Goal: Transaction & Acquisition: Purchase product/service

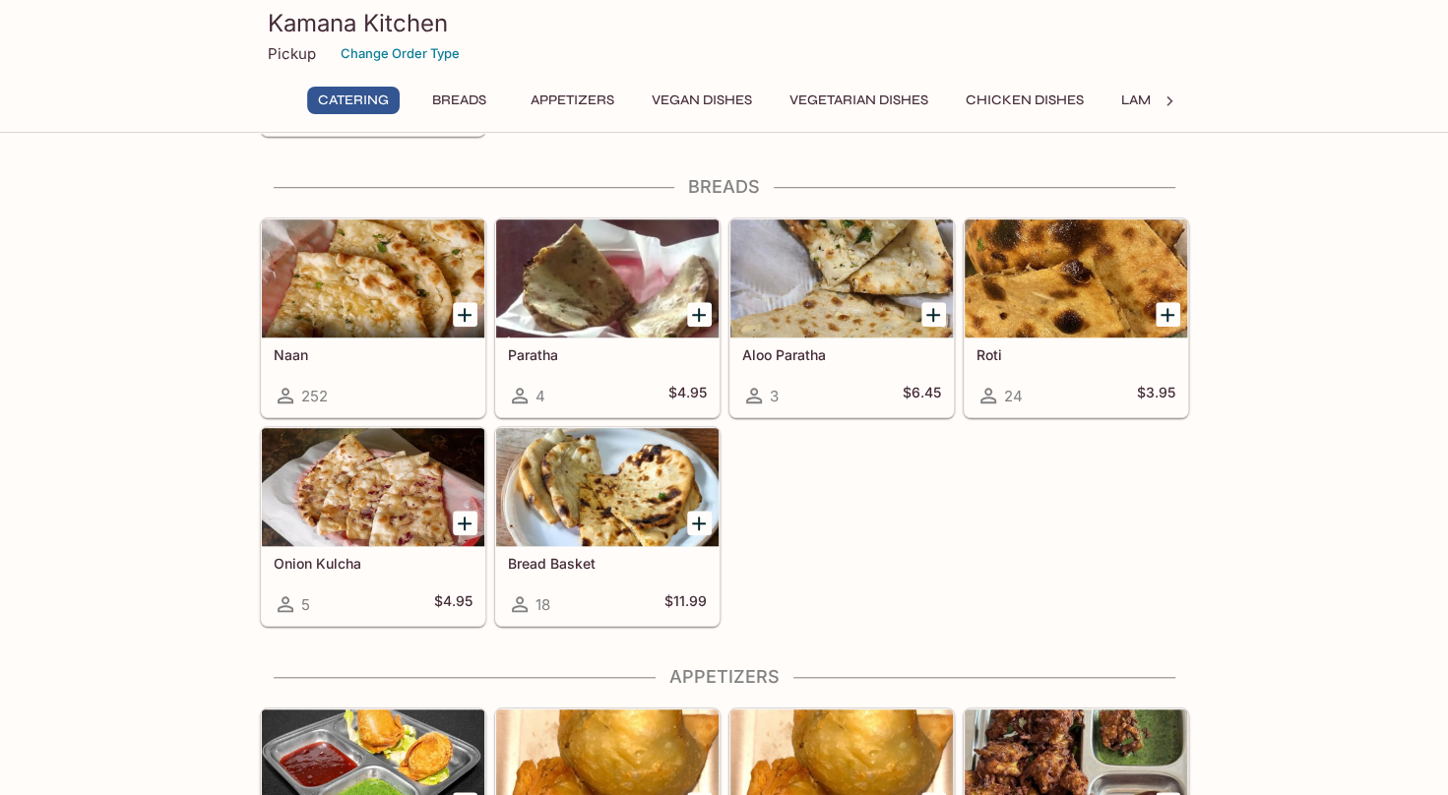
scroll to position [689, 0]
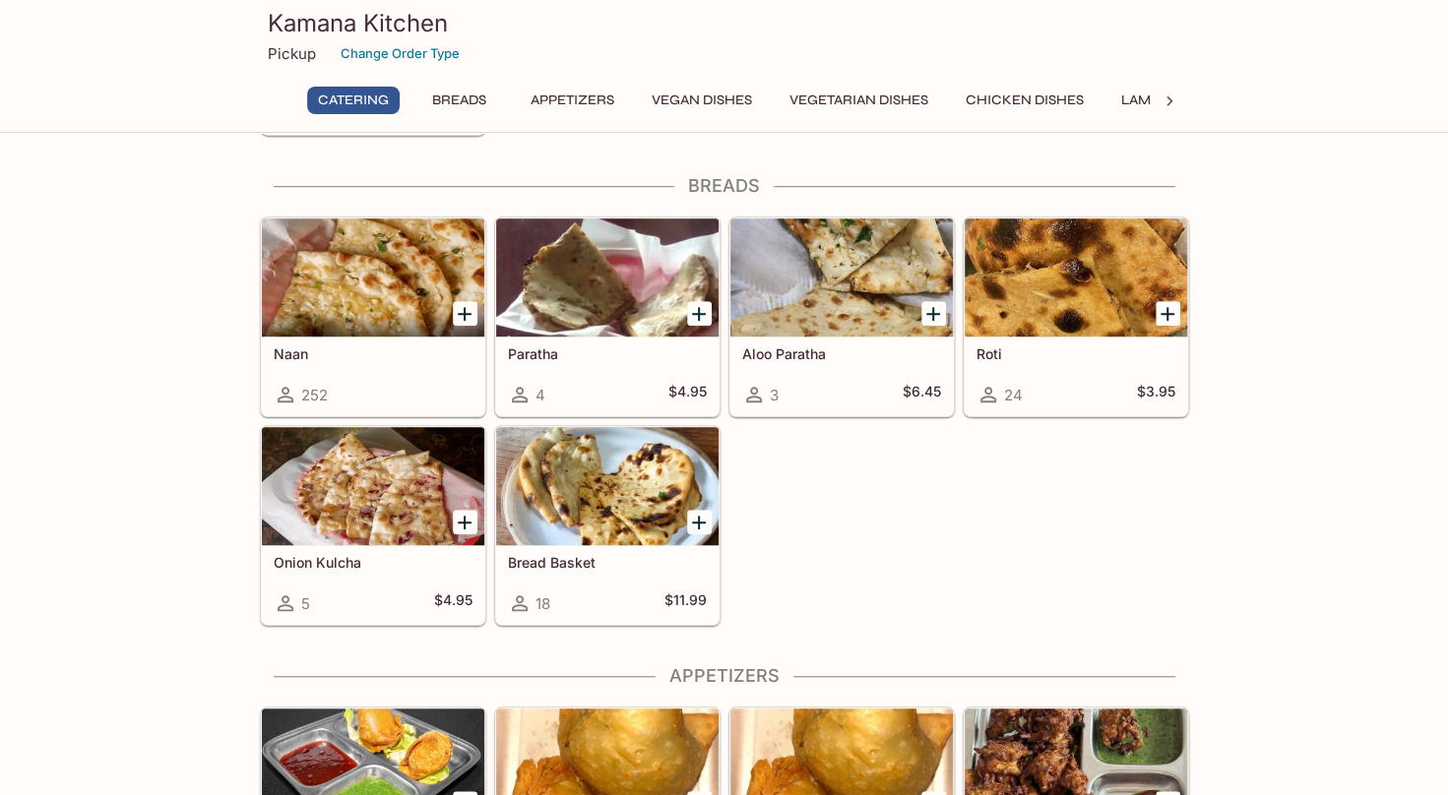
click at [417, 315] on div at bounding box center [373, 277] width 222 height 118
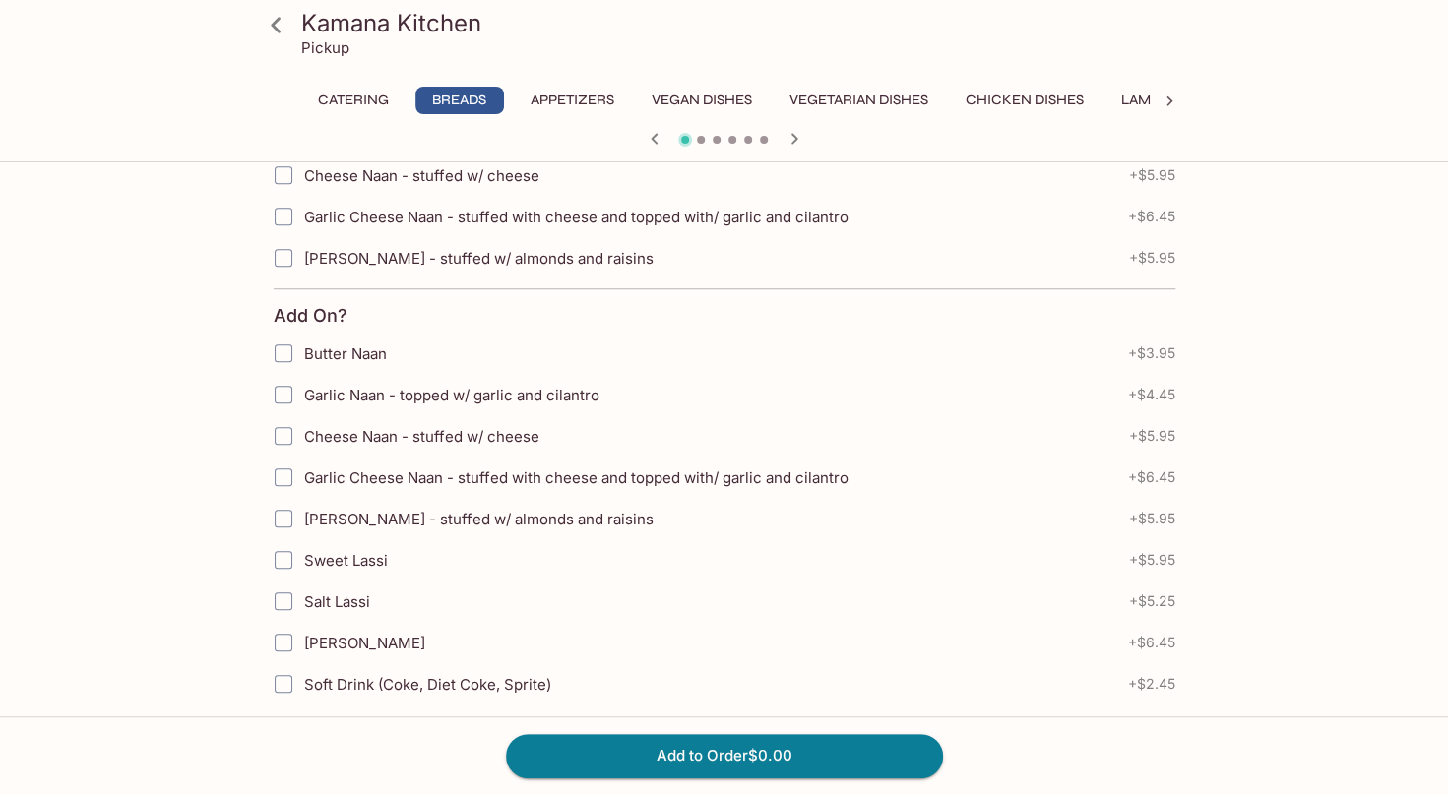
scroll to position [295, 0]
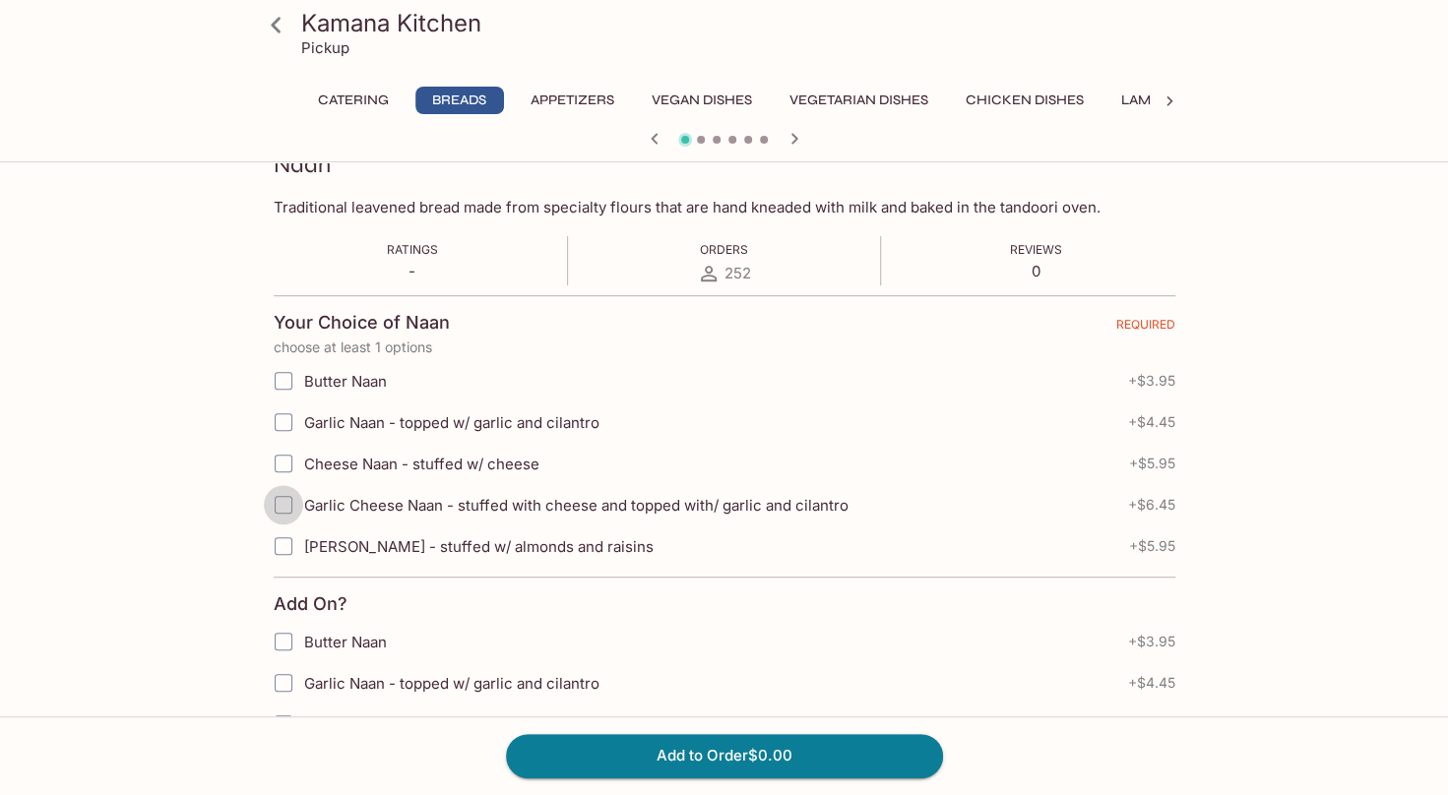
click at [279, 499] on input "Garlic Cheese Naan - stuffed with cheese and topped with/ garlic and cilantro" at bounding box center [283, 504] width 39 height 39
checkbox input "true"
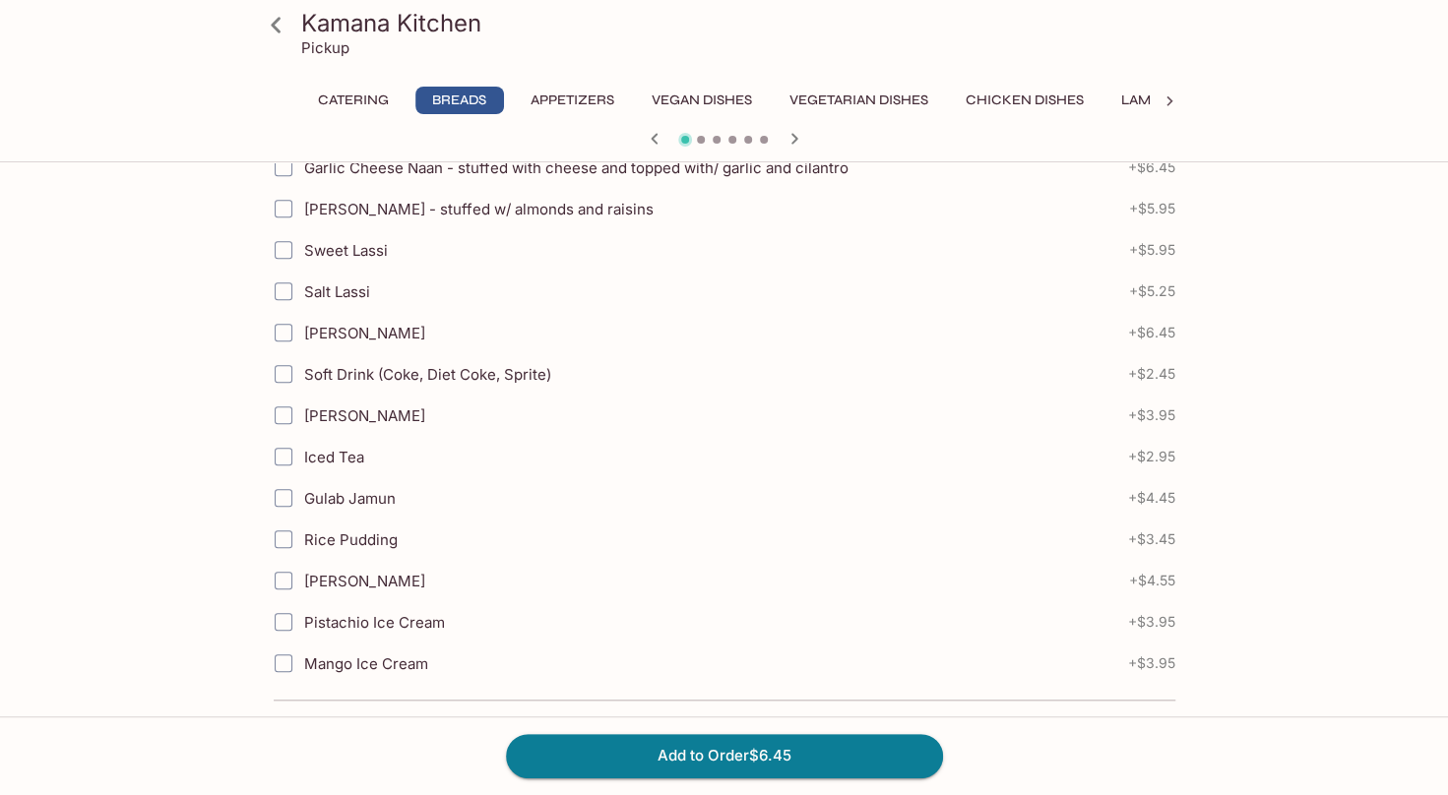
scroll to position [1083, 0]
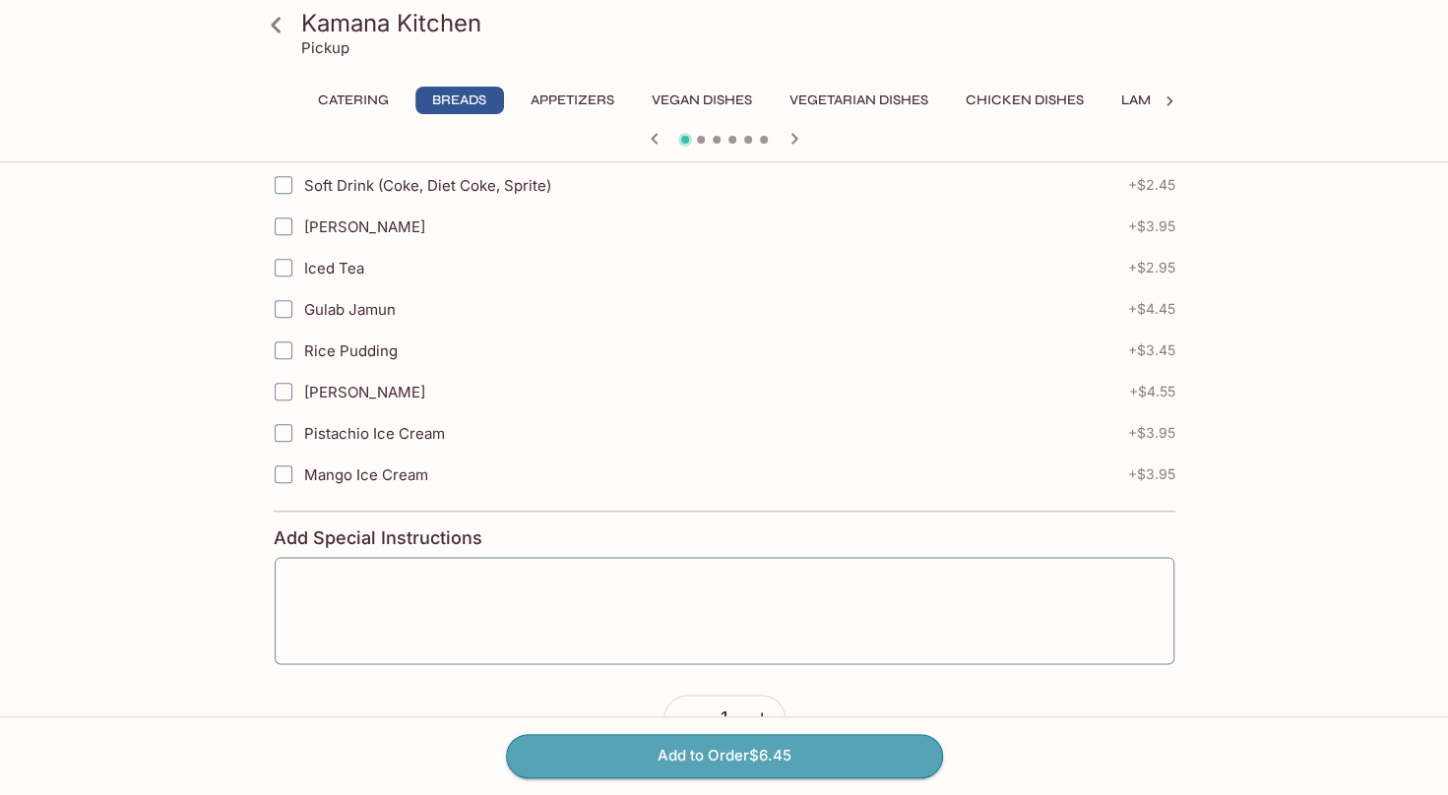
click at [575, 744] on button "Add to Order $6.45" at bounding box center [724, 755] width 437 height 43
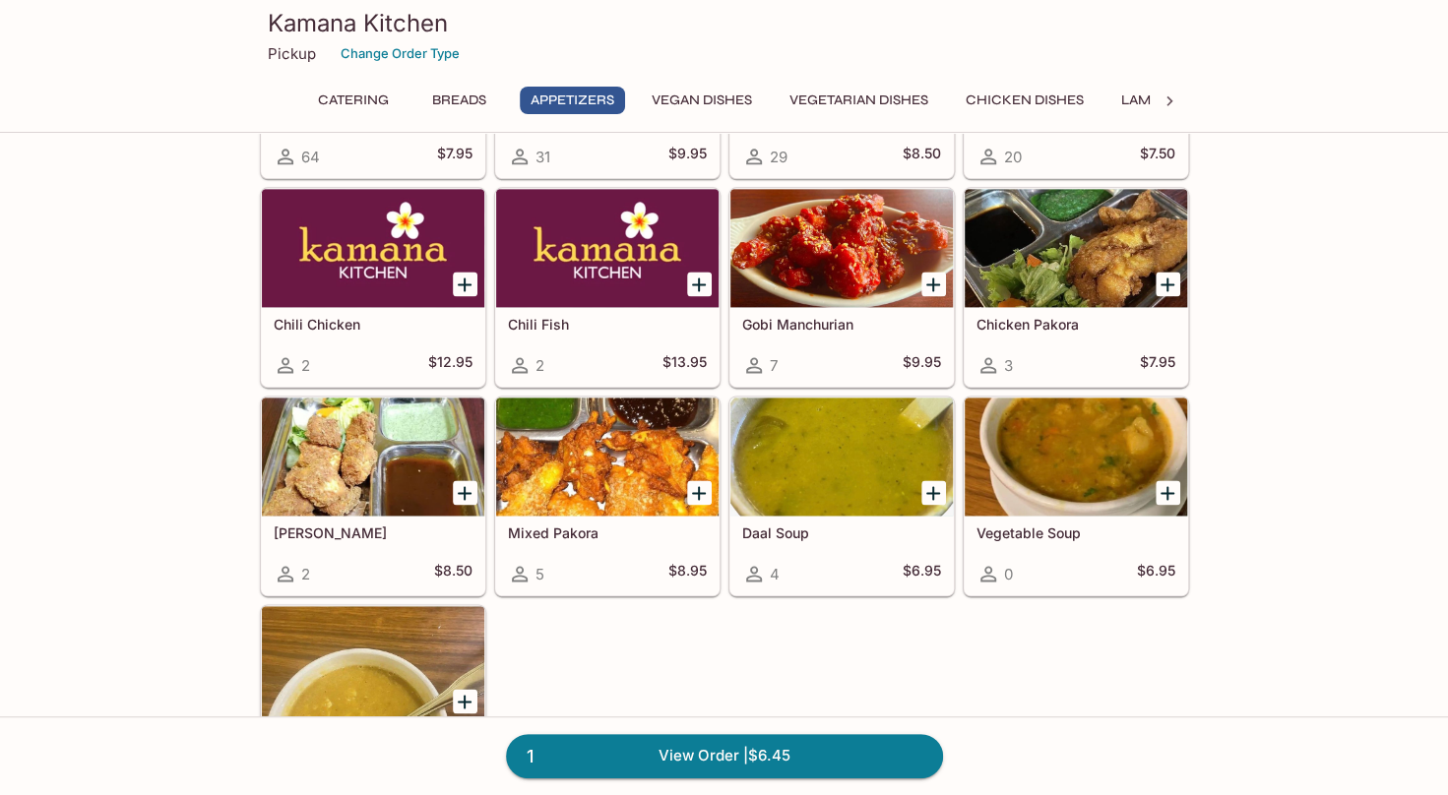
scroll to position [1181, 0]
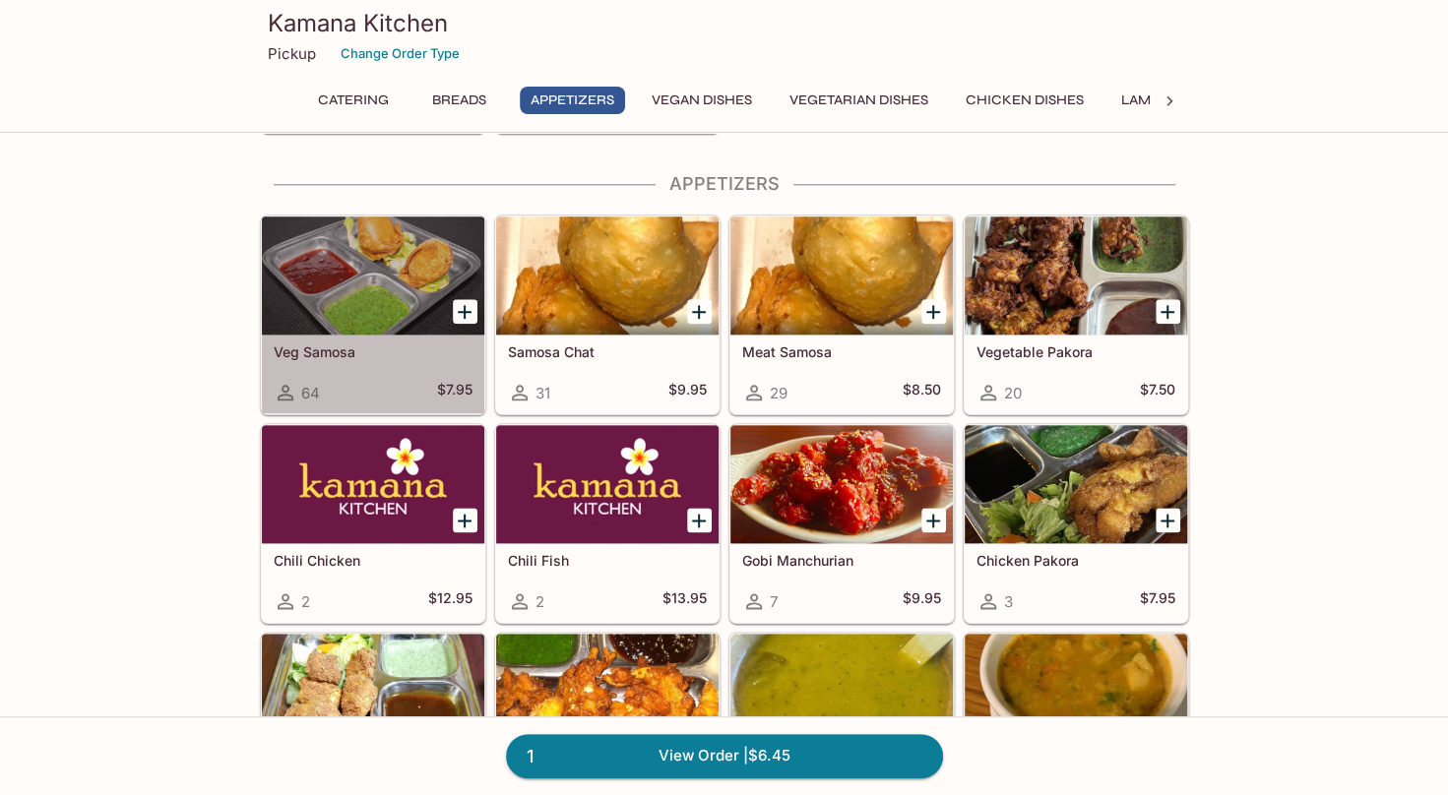
click at [427, 346] on h5 "Veg Samosa" at bounding box center [373, 351] width 199 height 17
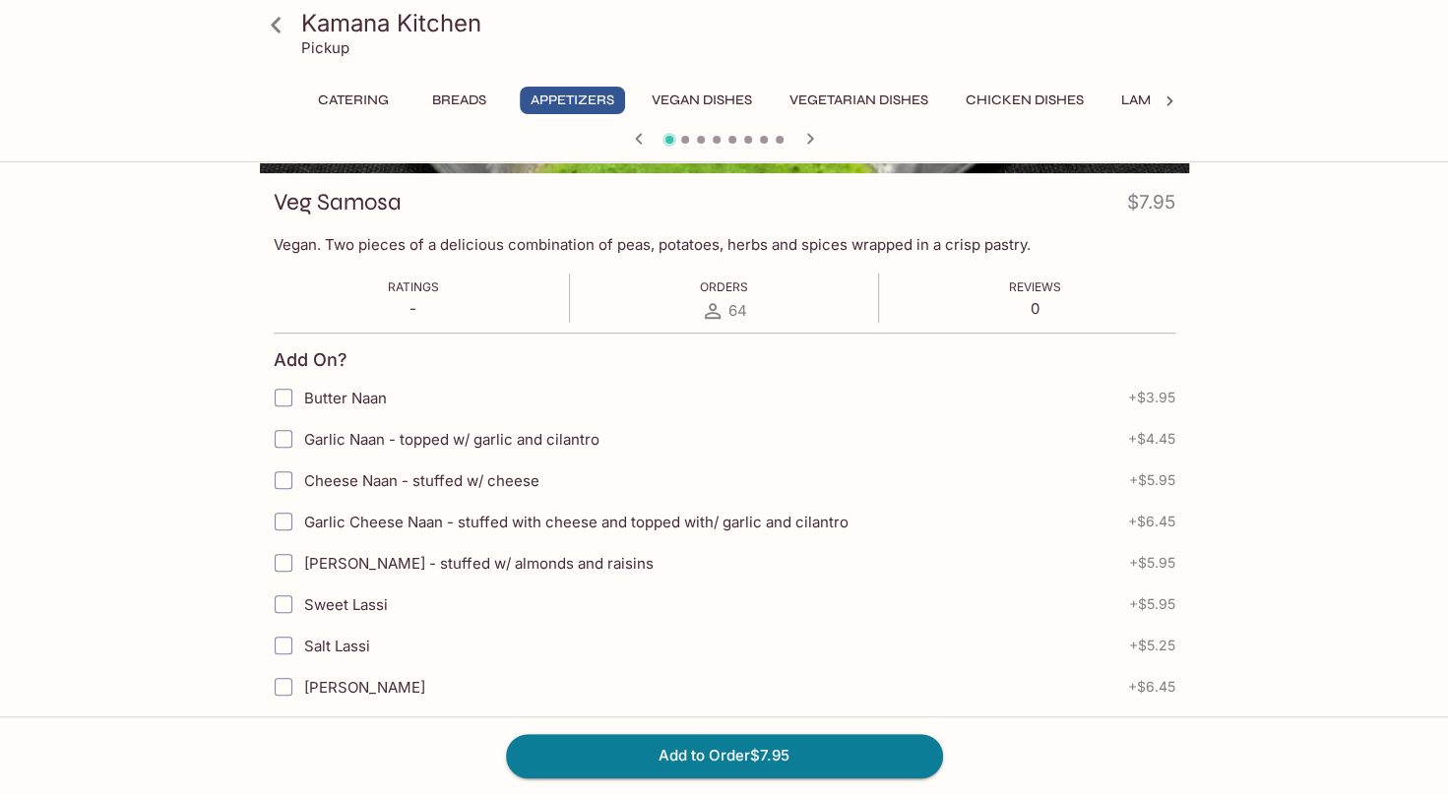
scroll to position [98, 0]
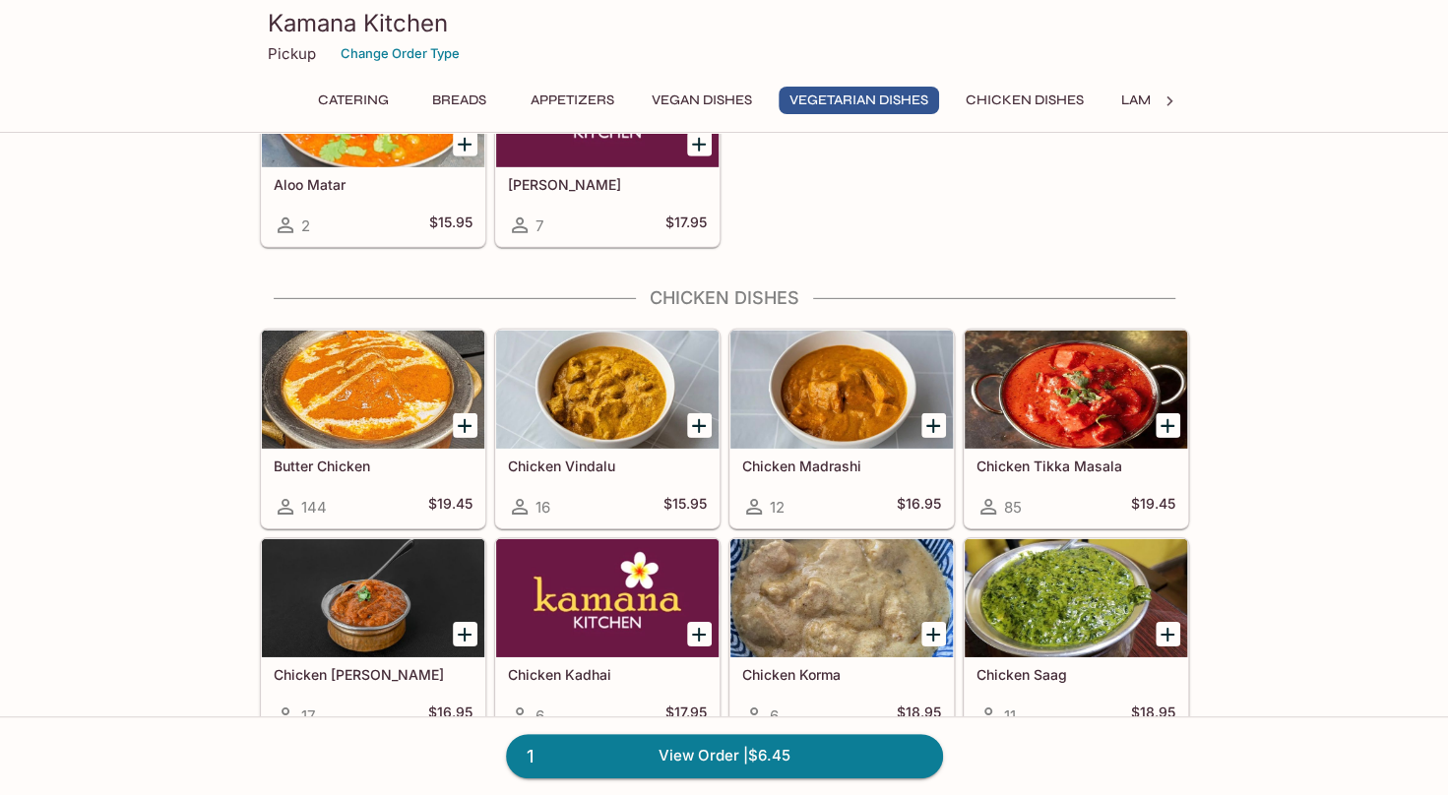
scroll to position [3387, 0]
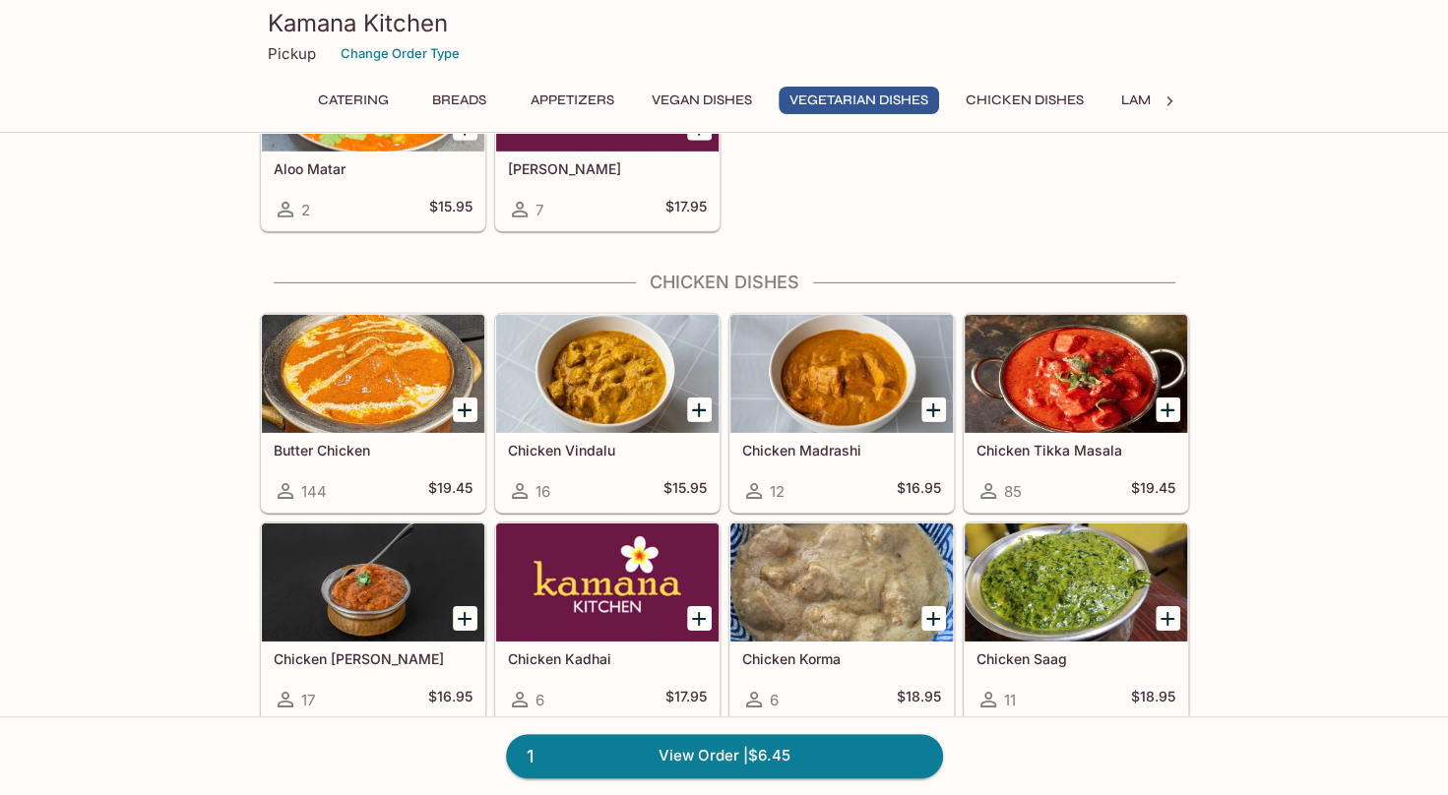
click at [463, 399] on icon "Add Butter Chicken" at bounding box center [465, 411] width 24 height 24
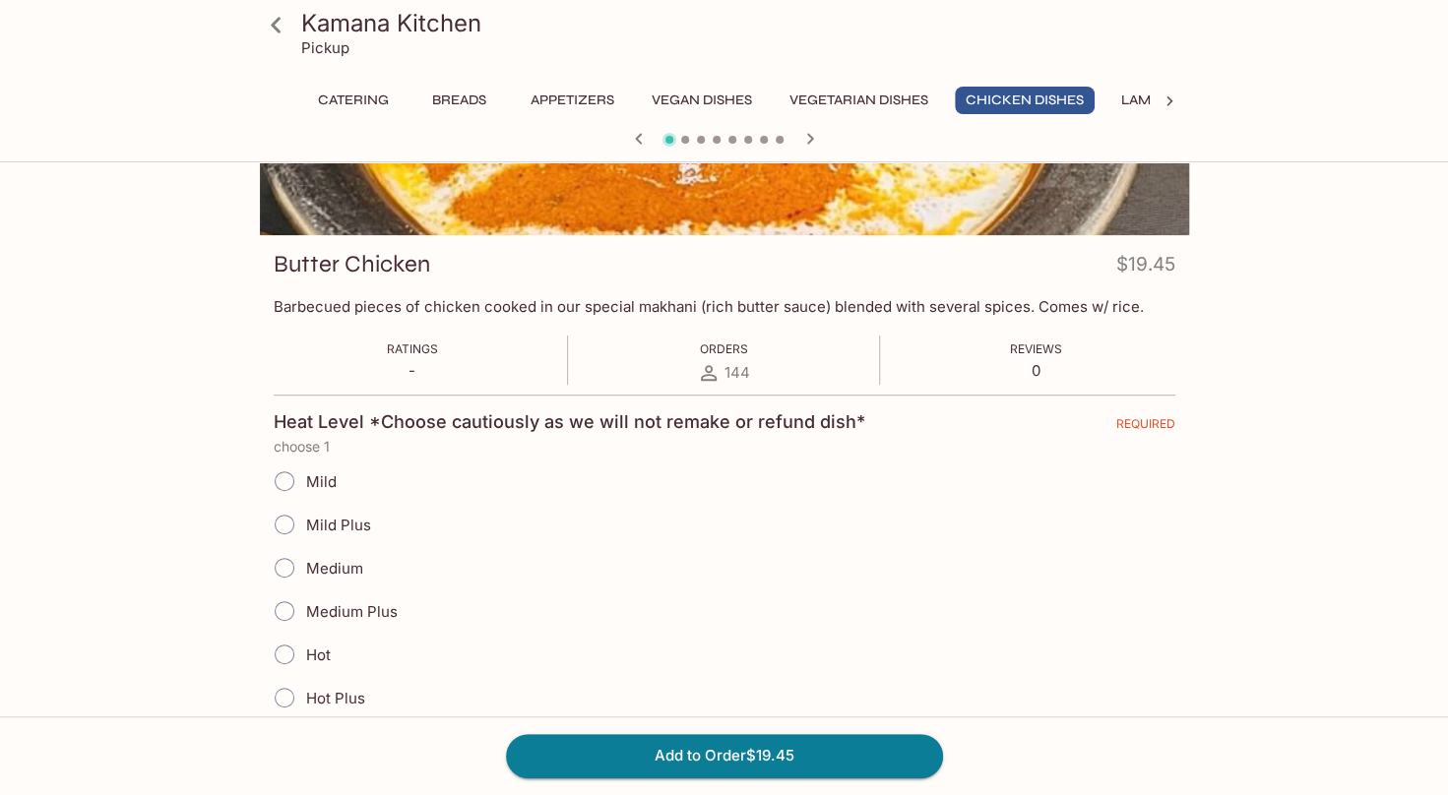
scroll to position [197, 0]
click at [319, 482] on span "Mild" at bounding box center [321, 480] width 31 height 19
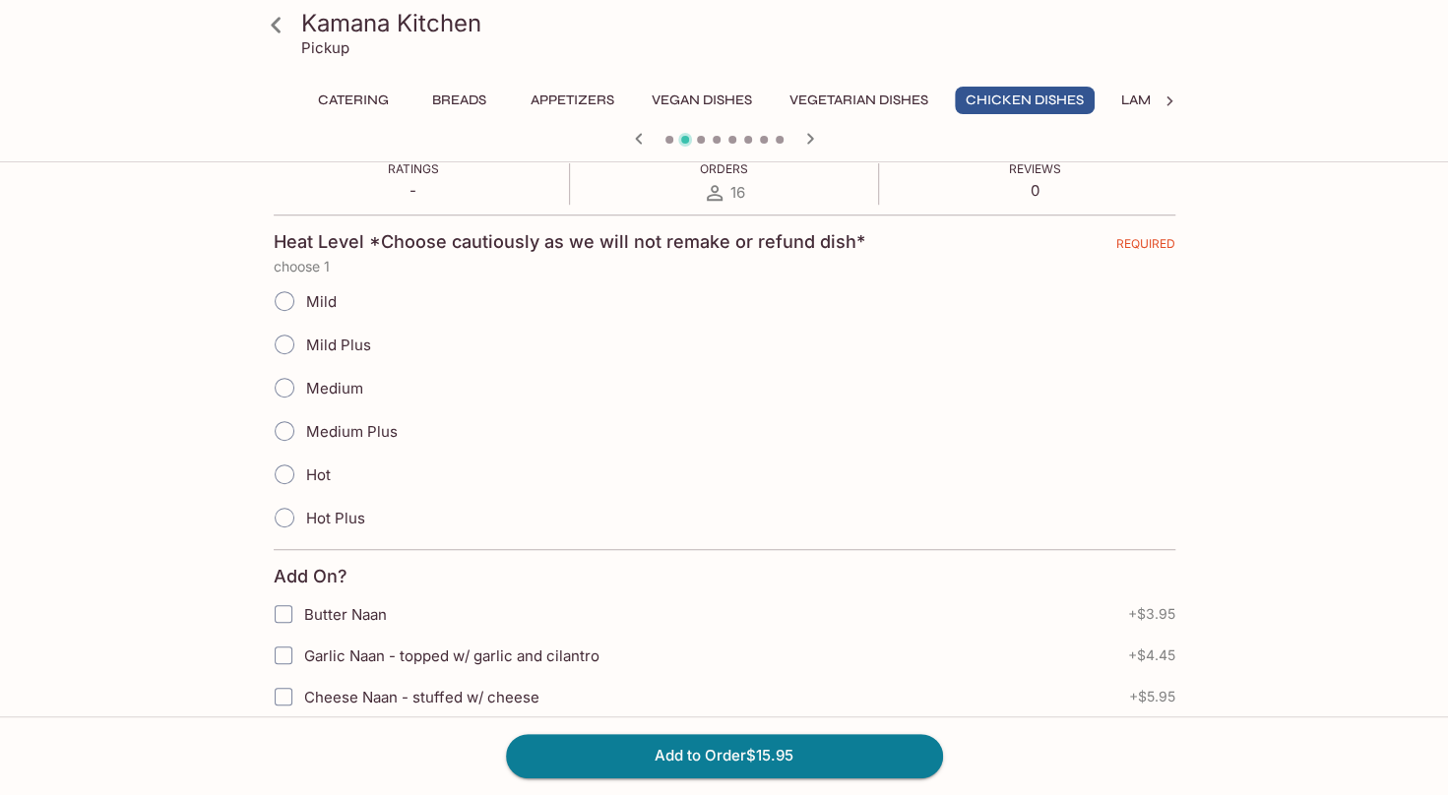
scroll to position [394, 0]
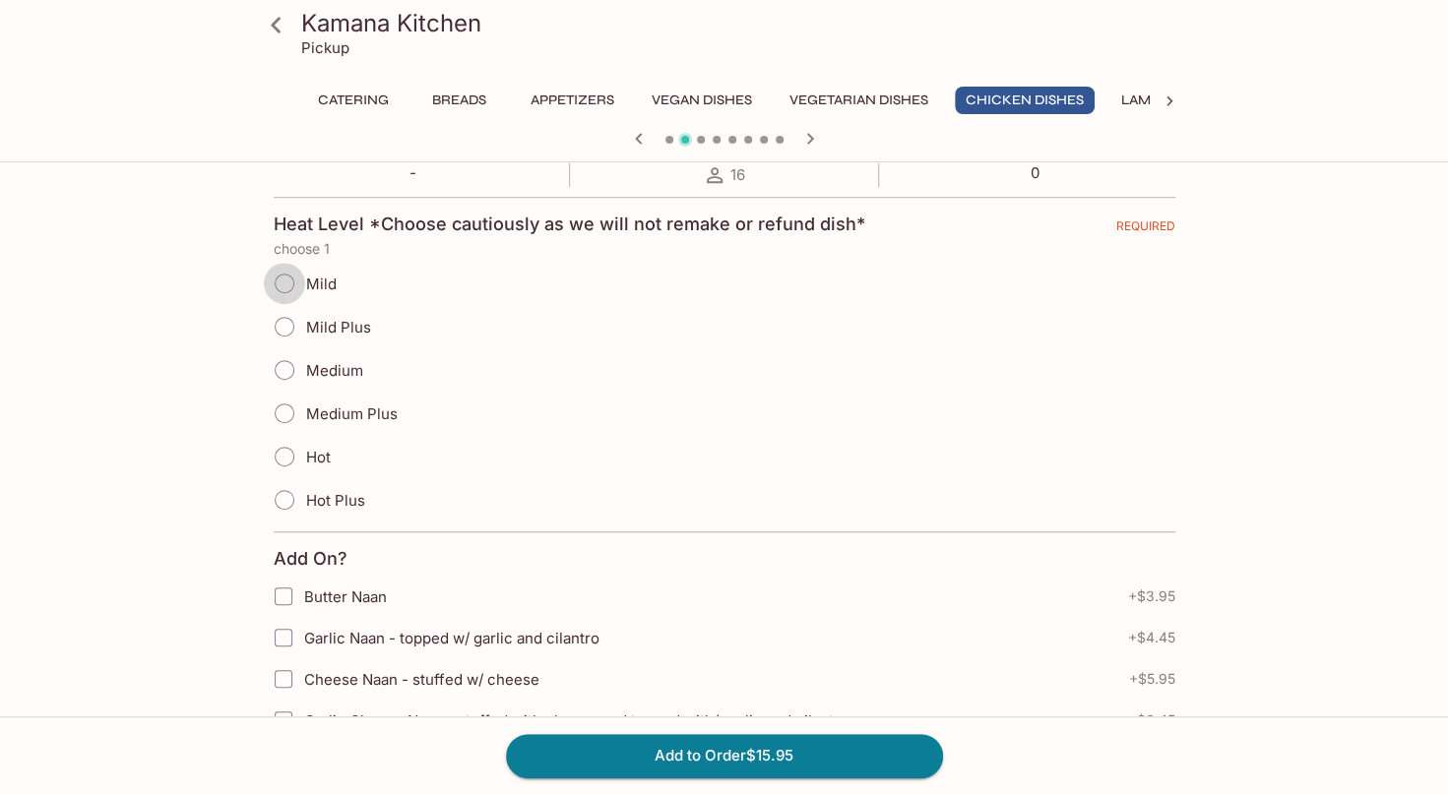
click at [285, 289] on input "Mild" at bounding box center [284, 283] width 41 height 41
radio input "true"
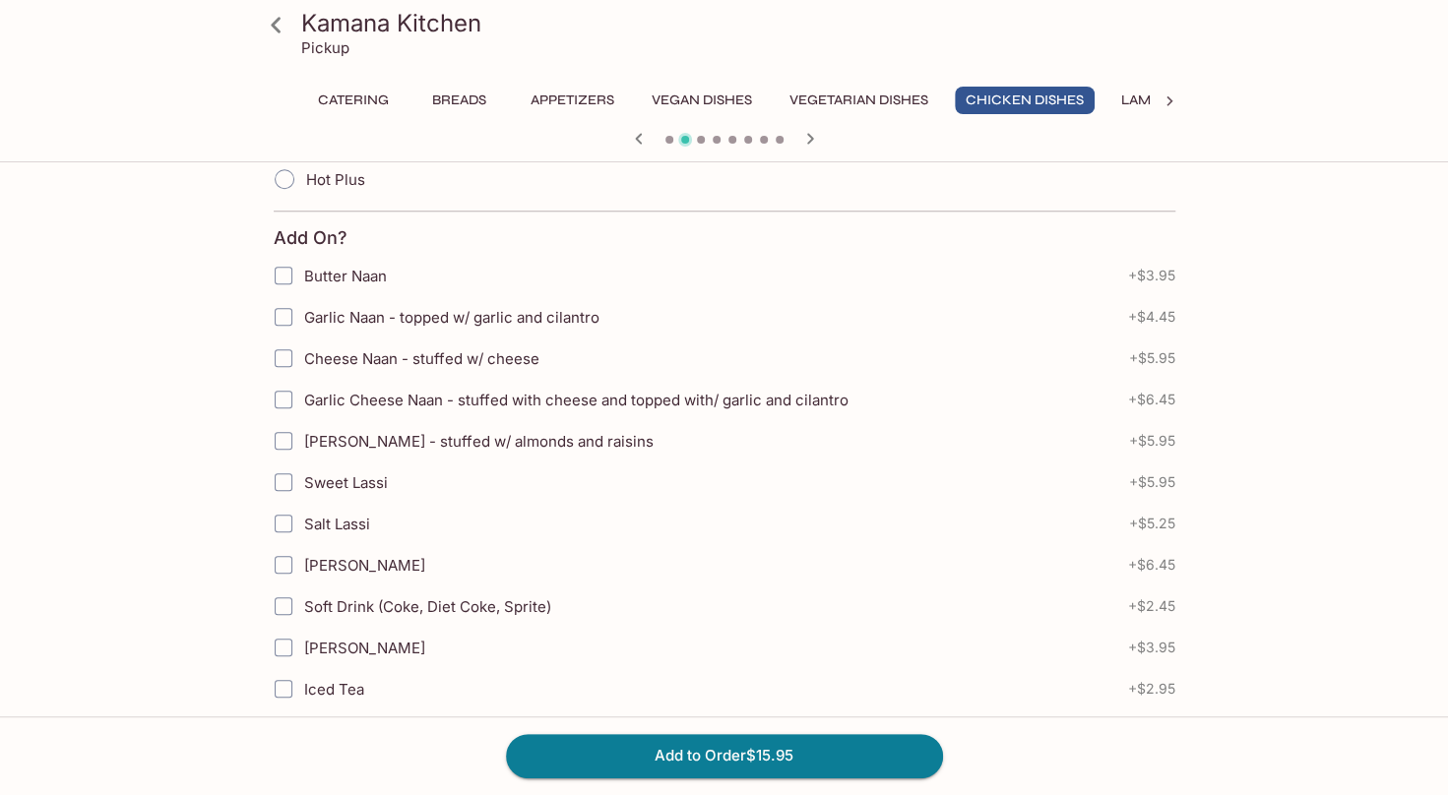
scroll to position [689, 0]
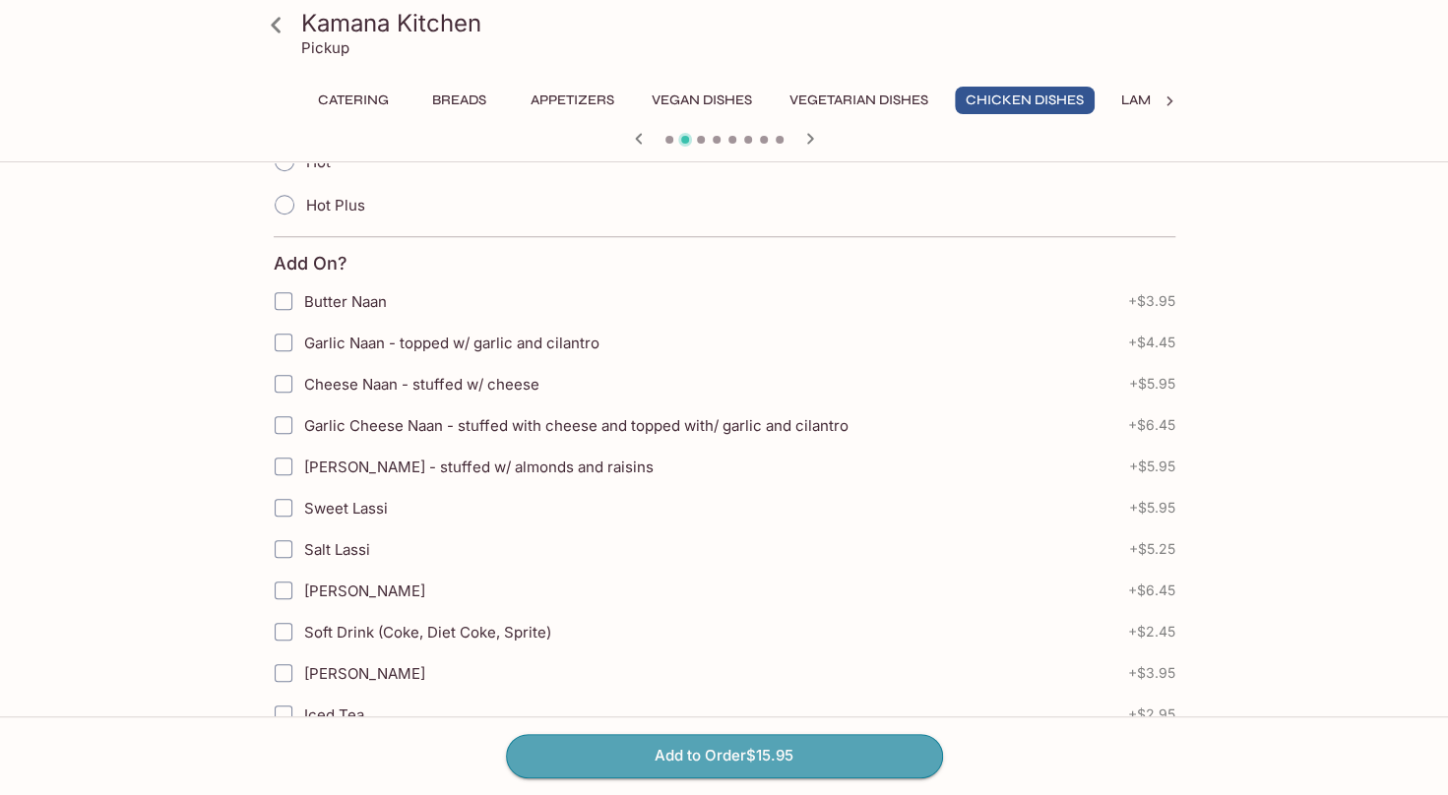
click at [692, 749] on button "Add to Order $15.95" at bounding box center [724, 755] width 437 height 43
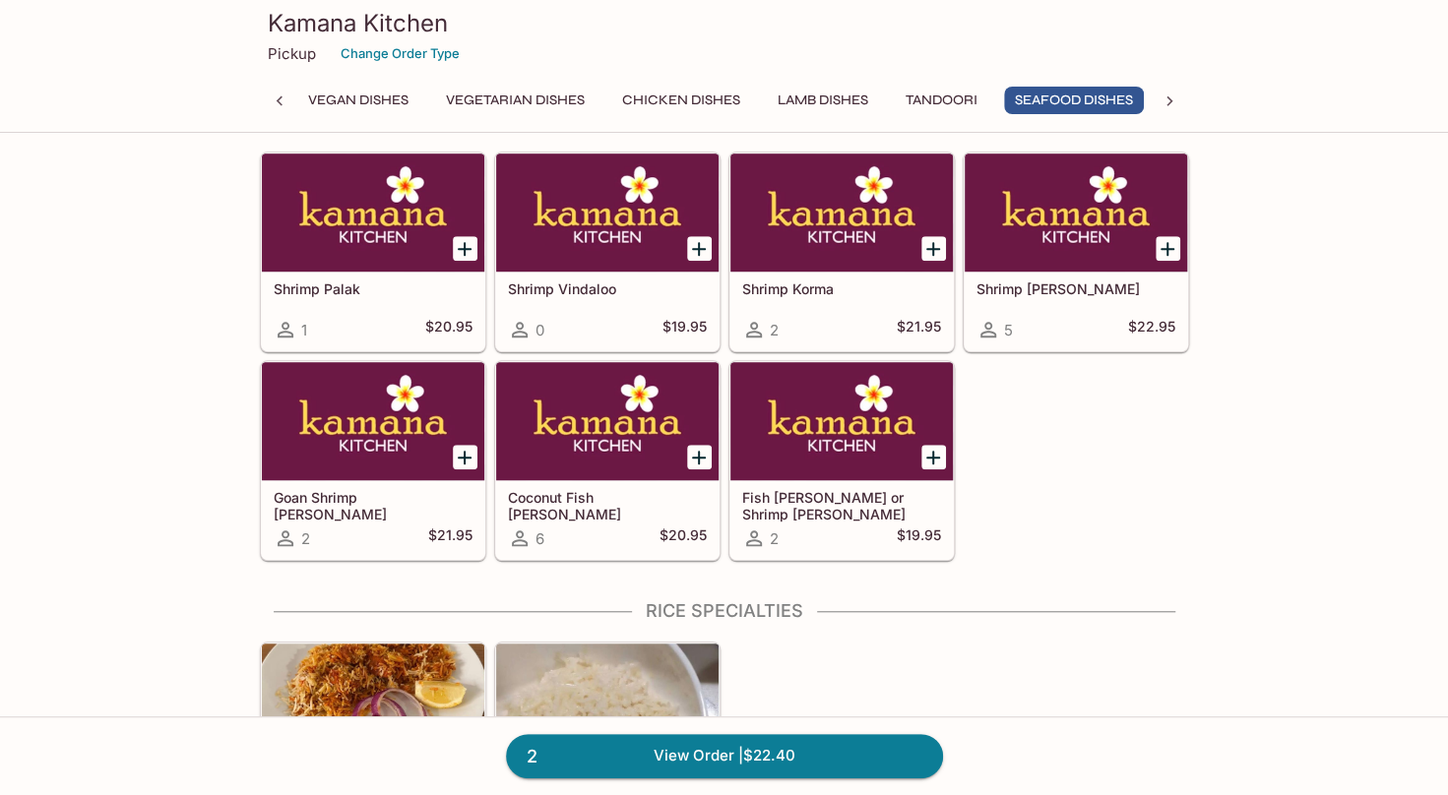
scroll to position [5314, 0]
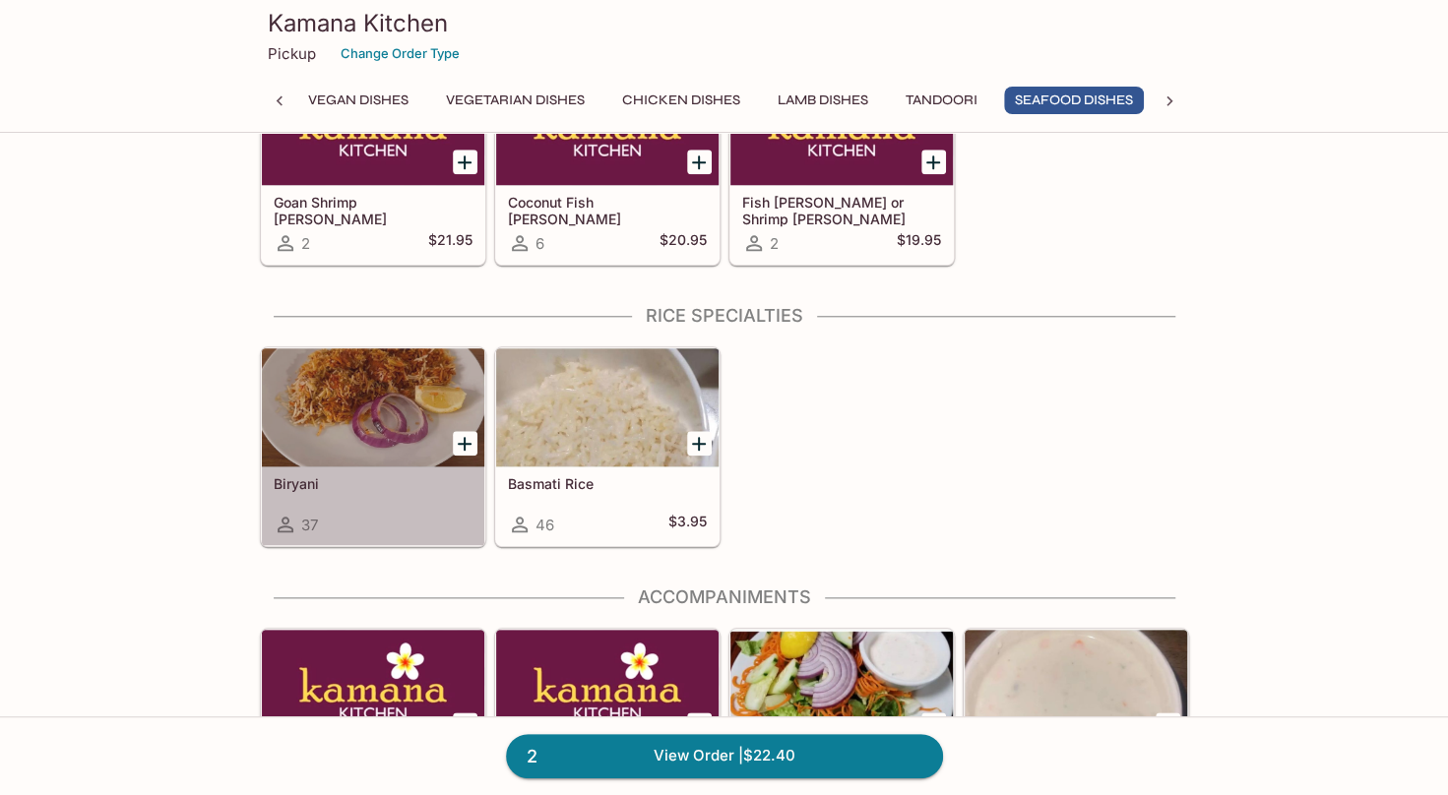
click at [422, 468] on div "Biryani 37" at bounding box center [373, 505] width 222 height 79
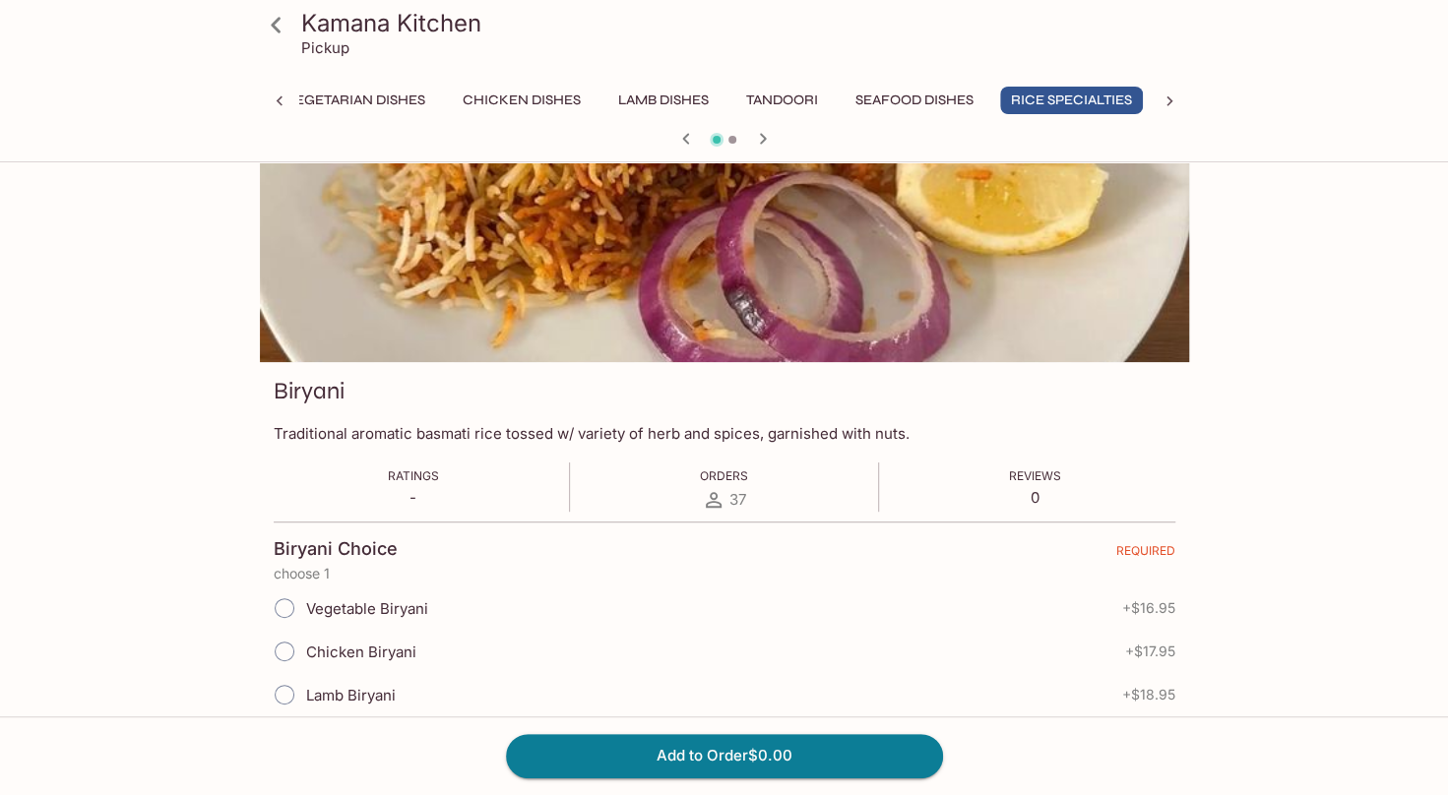
scroll to position [197, 0]
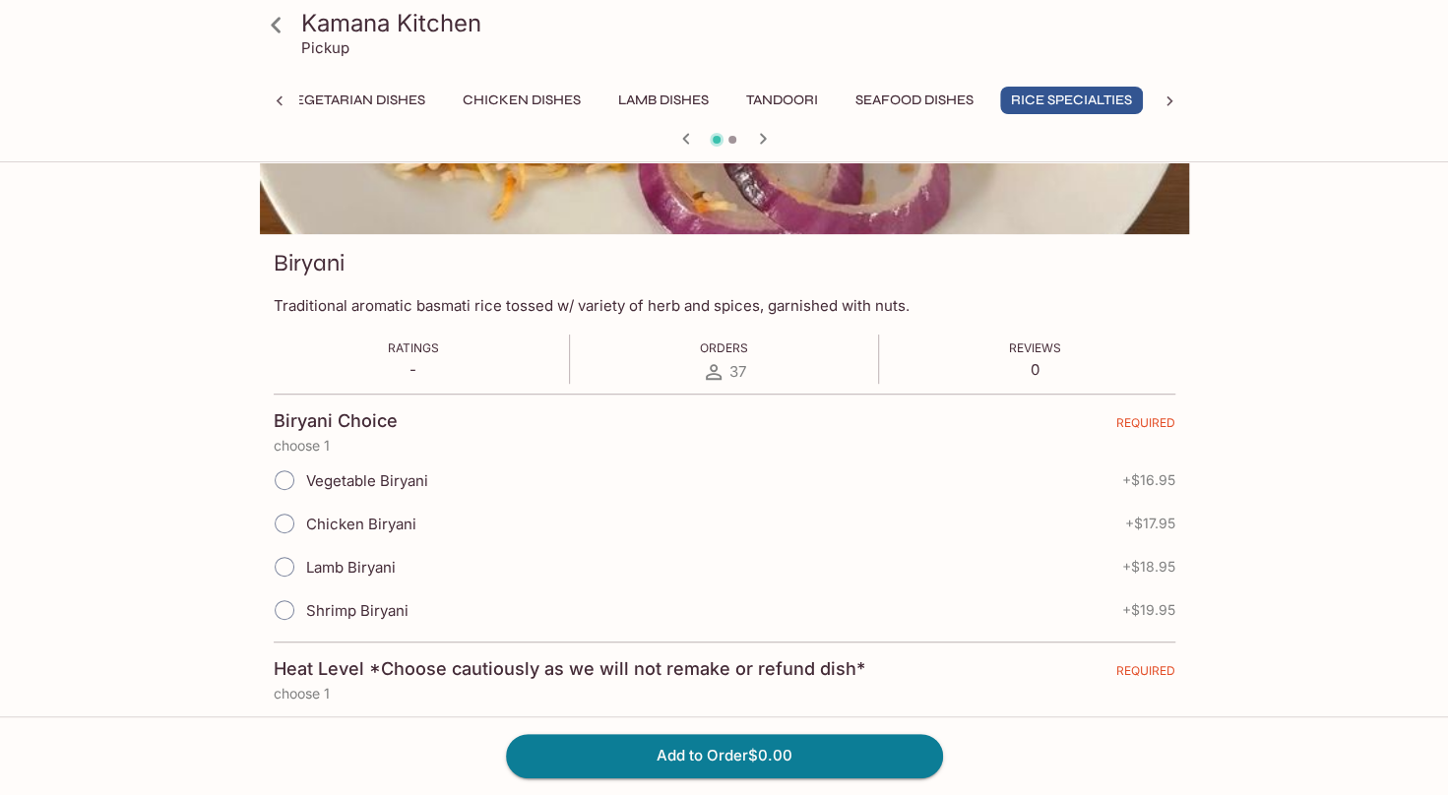
click at [390, 488] on span "Vegetable Biryani" at bounding box center [367, 480] width 122 height 19
click at [305, 488] on input "Vegetable Biryani" at bounding box center [284, 480] width 41 height 41
radio input "true"
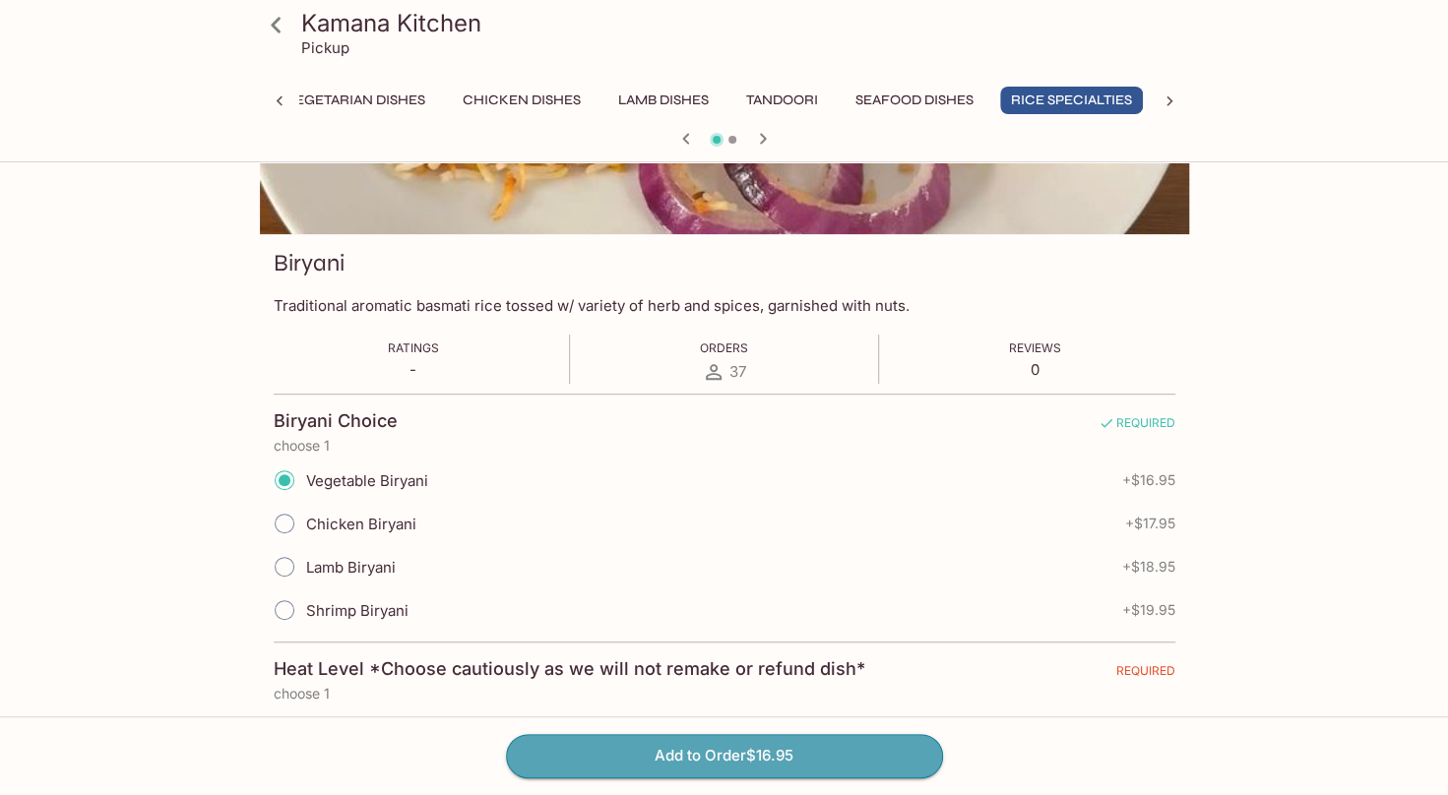
click at [799, 756] on button "Add to Order $16.95" at bounding box center [724, 755] width 437 height 43
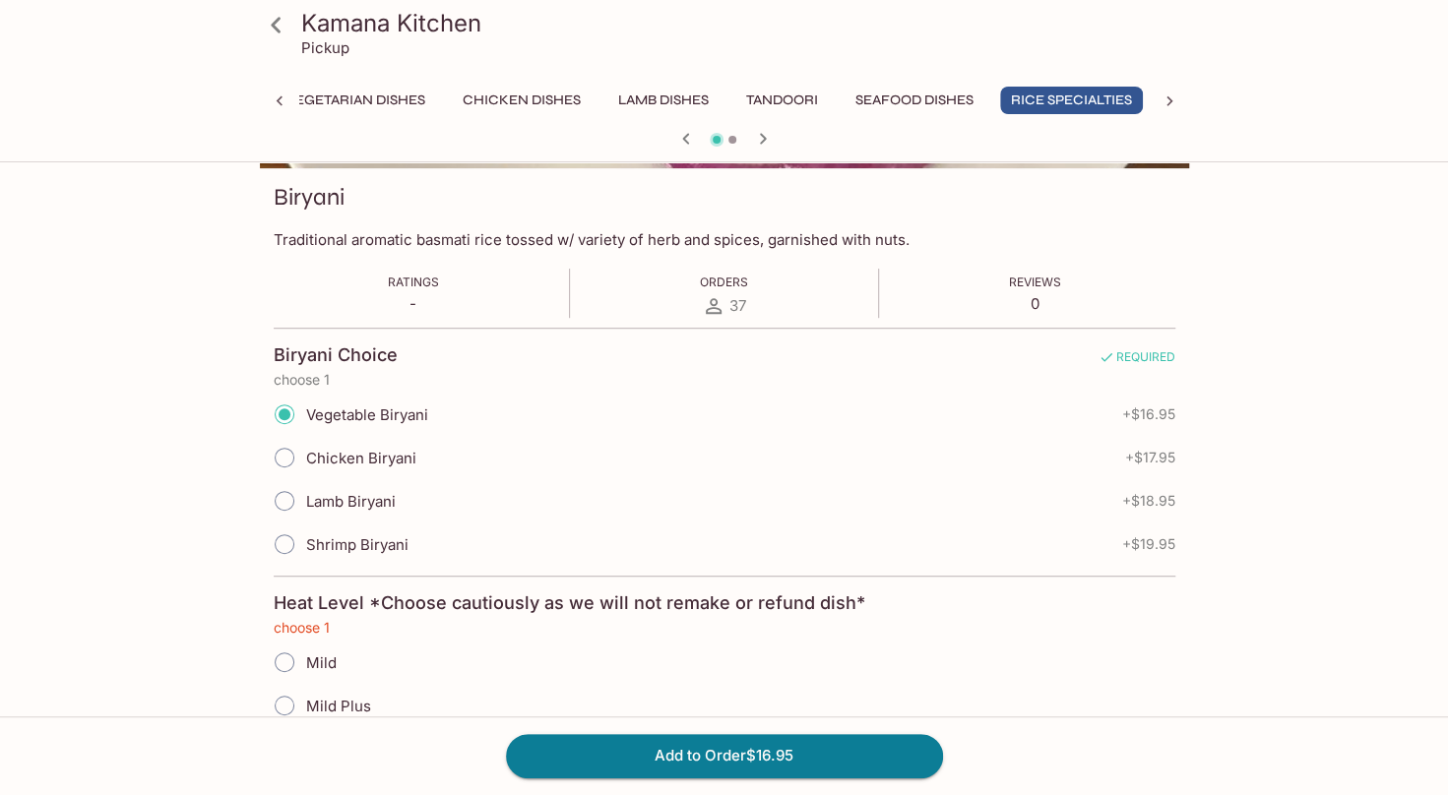
scroll to position [558, 0]
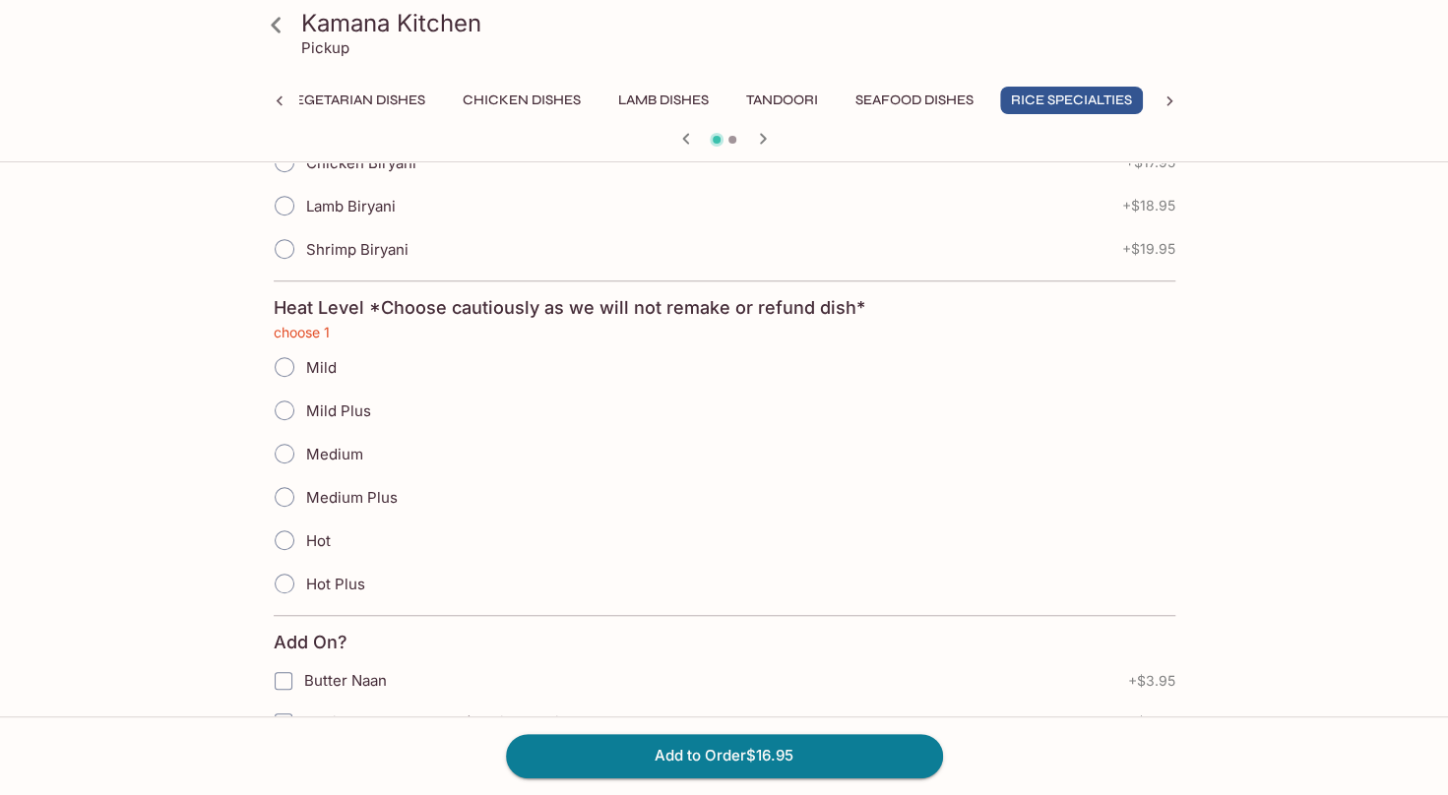
click at [330, 359] on span "Mild" at bounding box center [321, 367] width 31 height 19
click at [305, 359] on input "Mild" at bounding box center [284, 366] width 41 height 41
radio input "true"
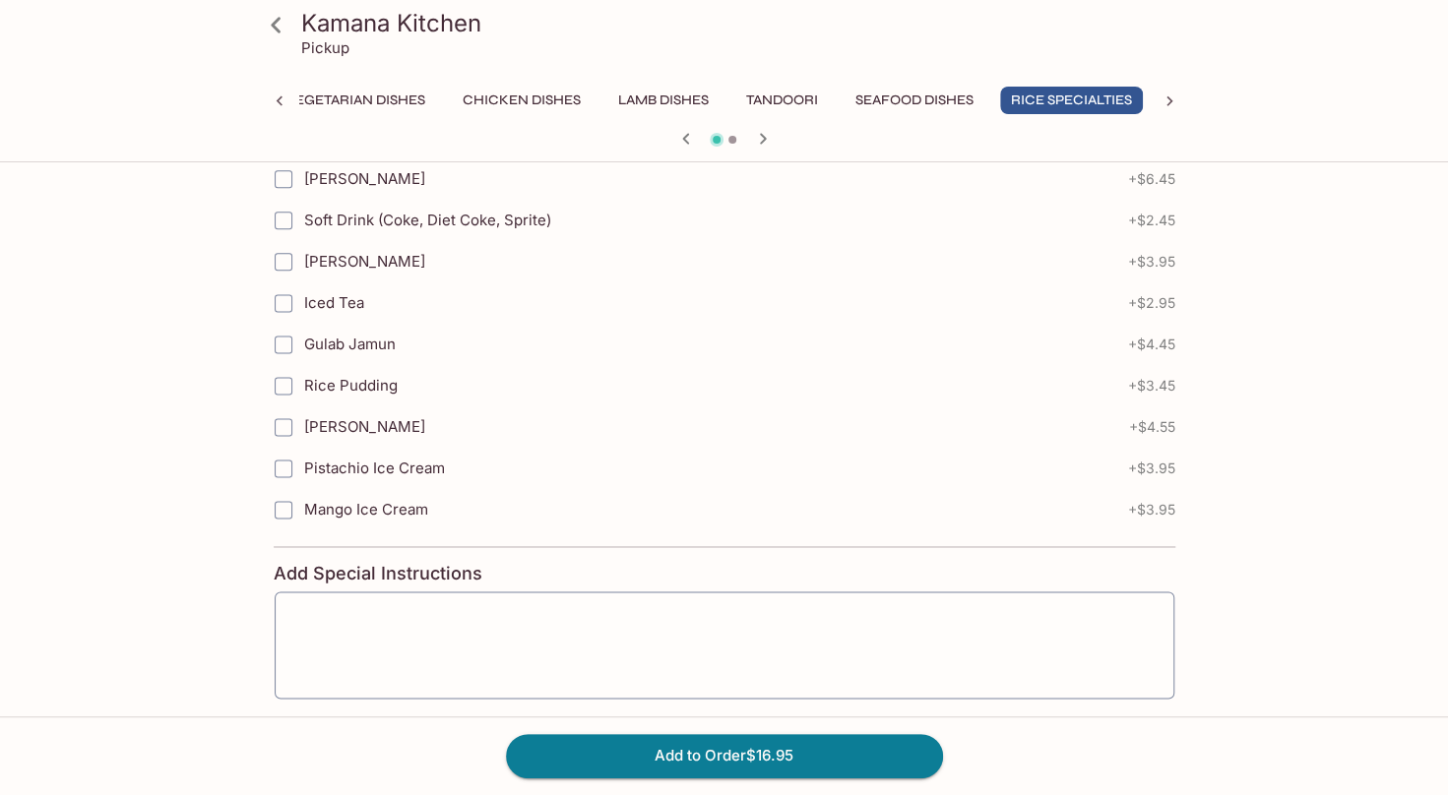
scroll to position [1418, 0]
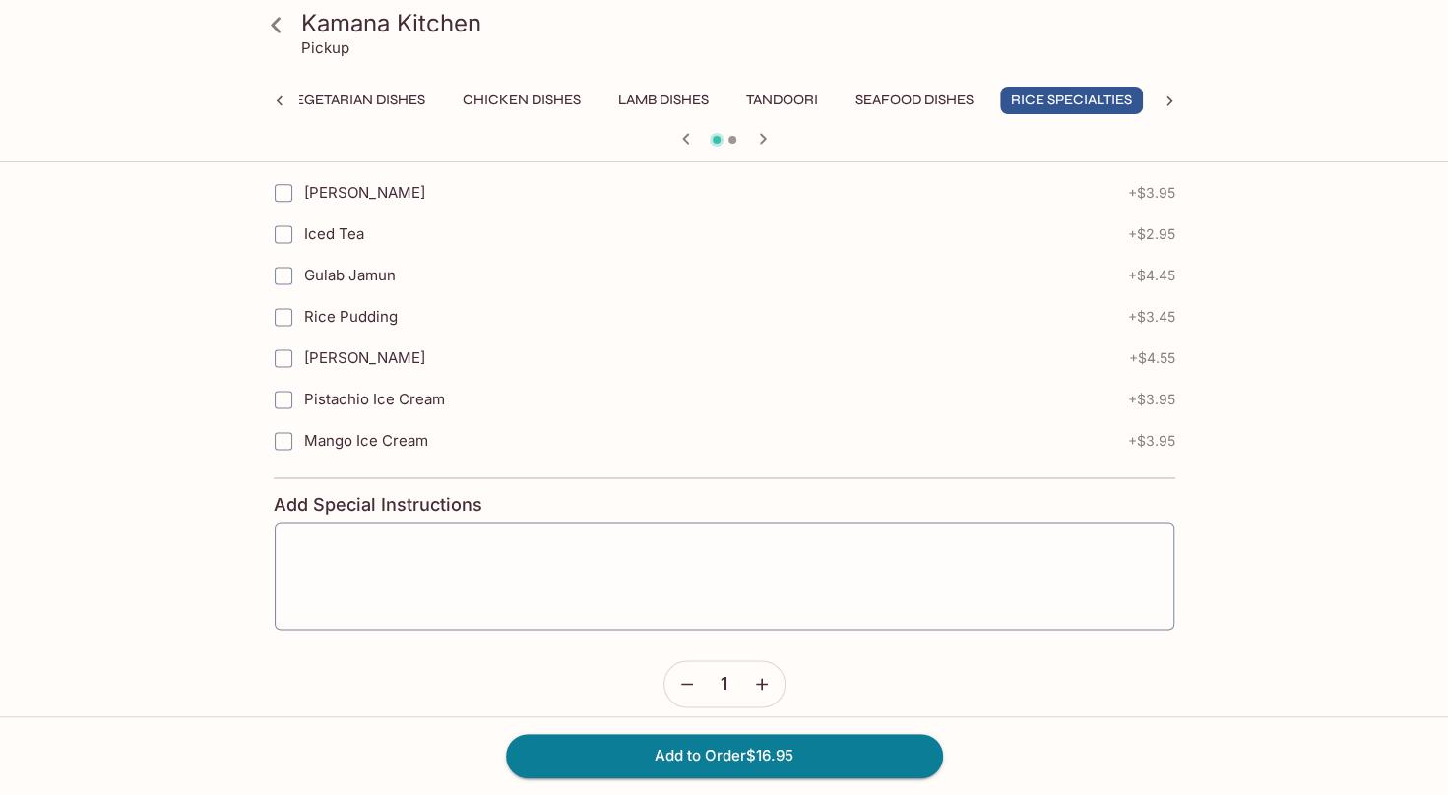
click at [733, 767] on button "Add to Order $16.95" at bounding box center [724, 755] width 437 height 43
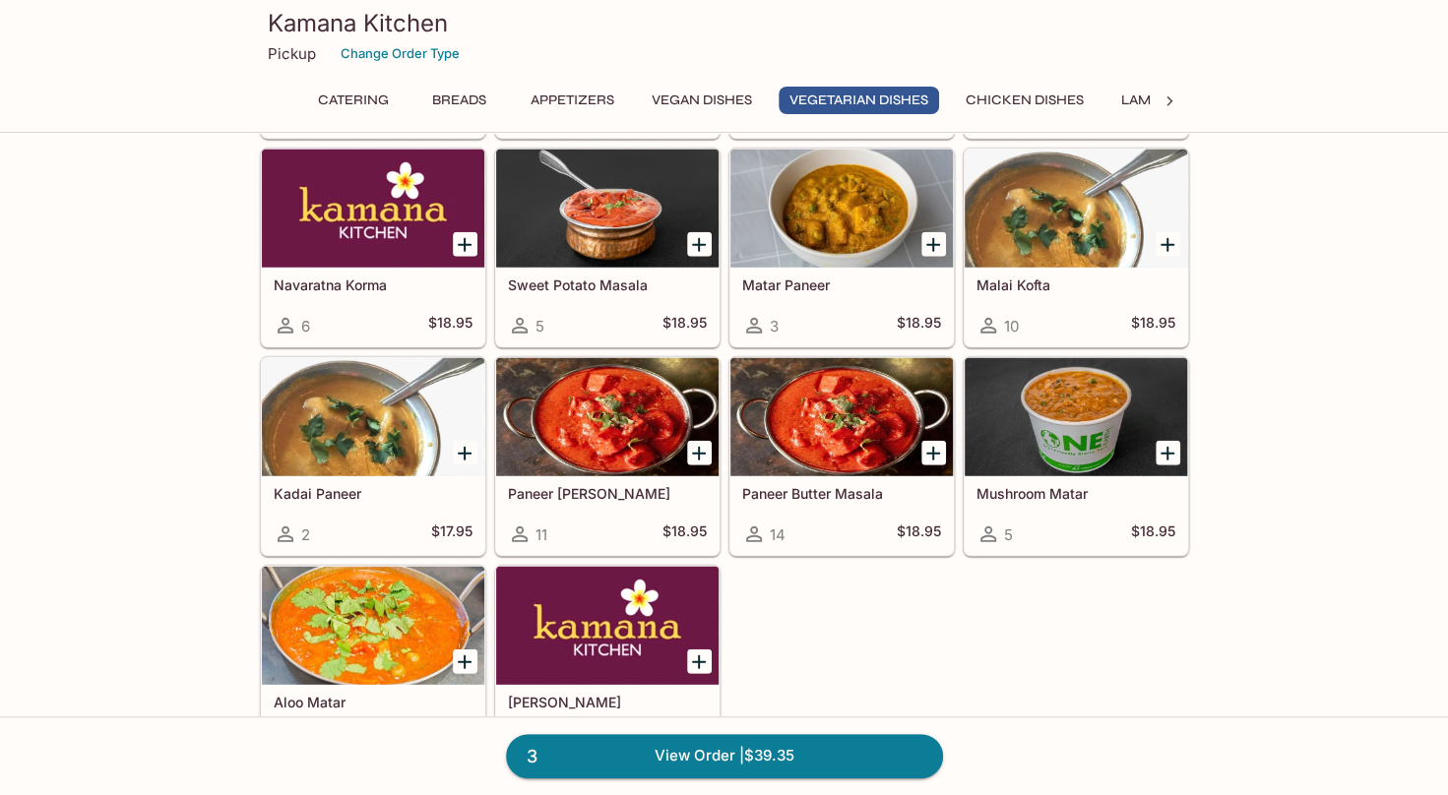
scroll to position [2952, 0]
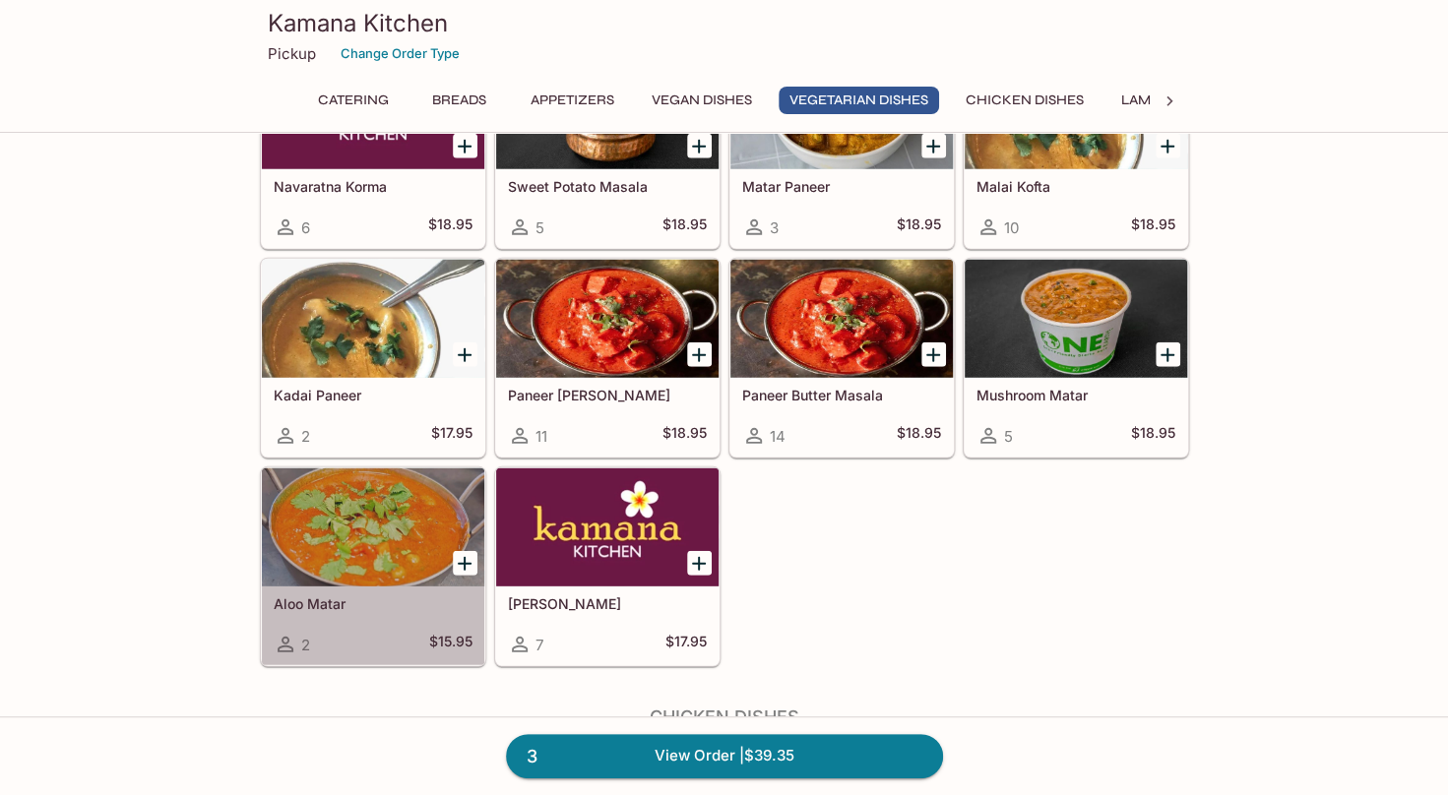
click at [408, 595] on h5 "Aloo Matar" at bounding box center [373, 603] width 199 height 17
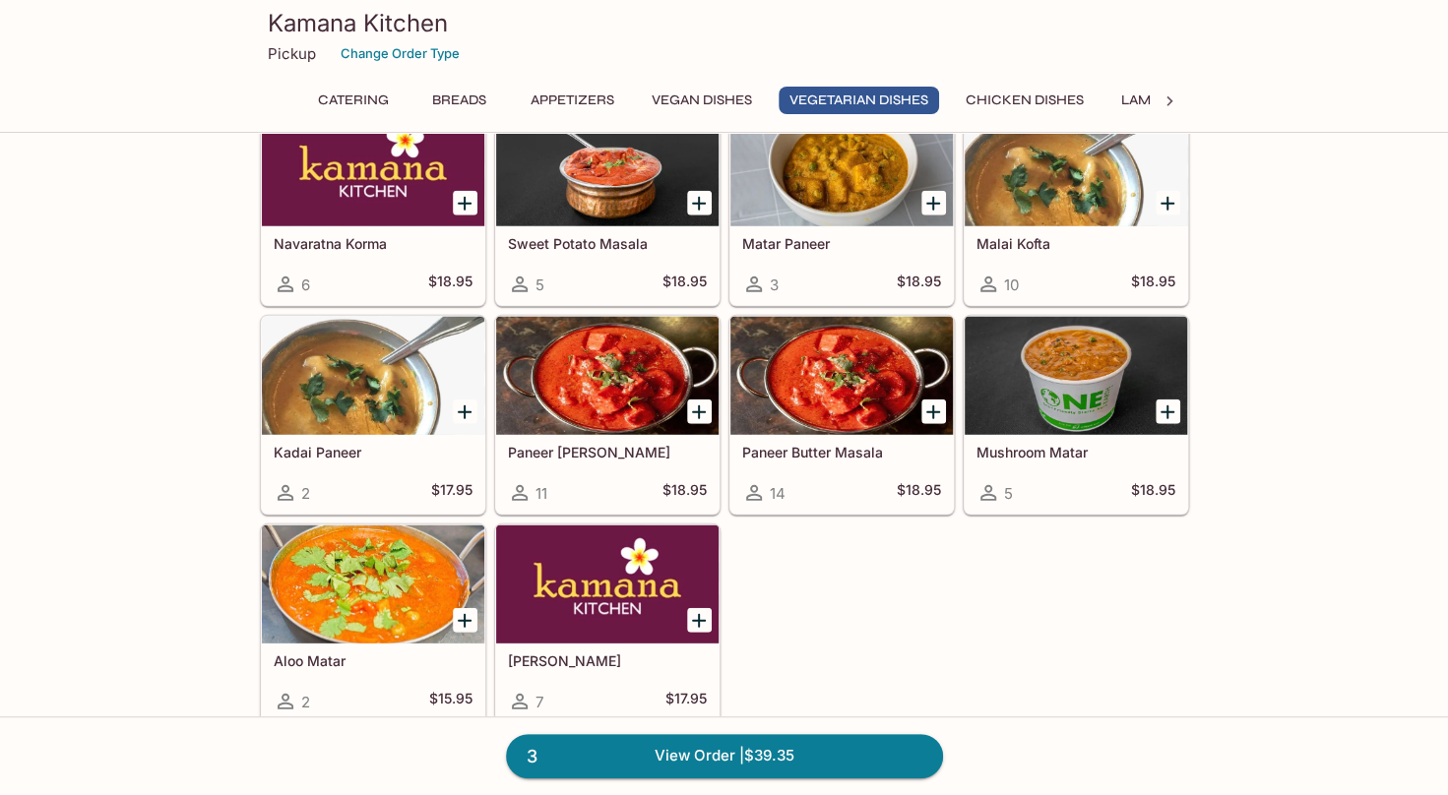
scroll to position [2797, 0]
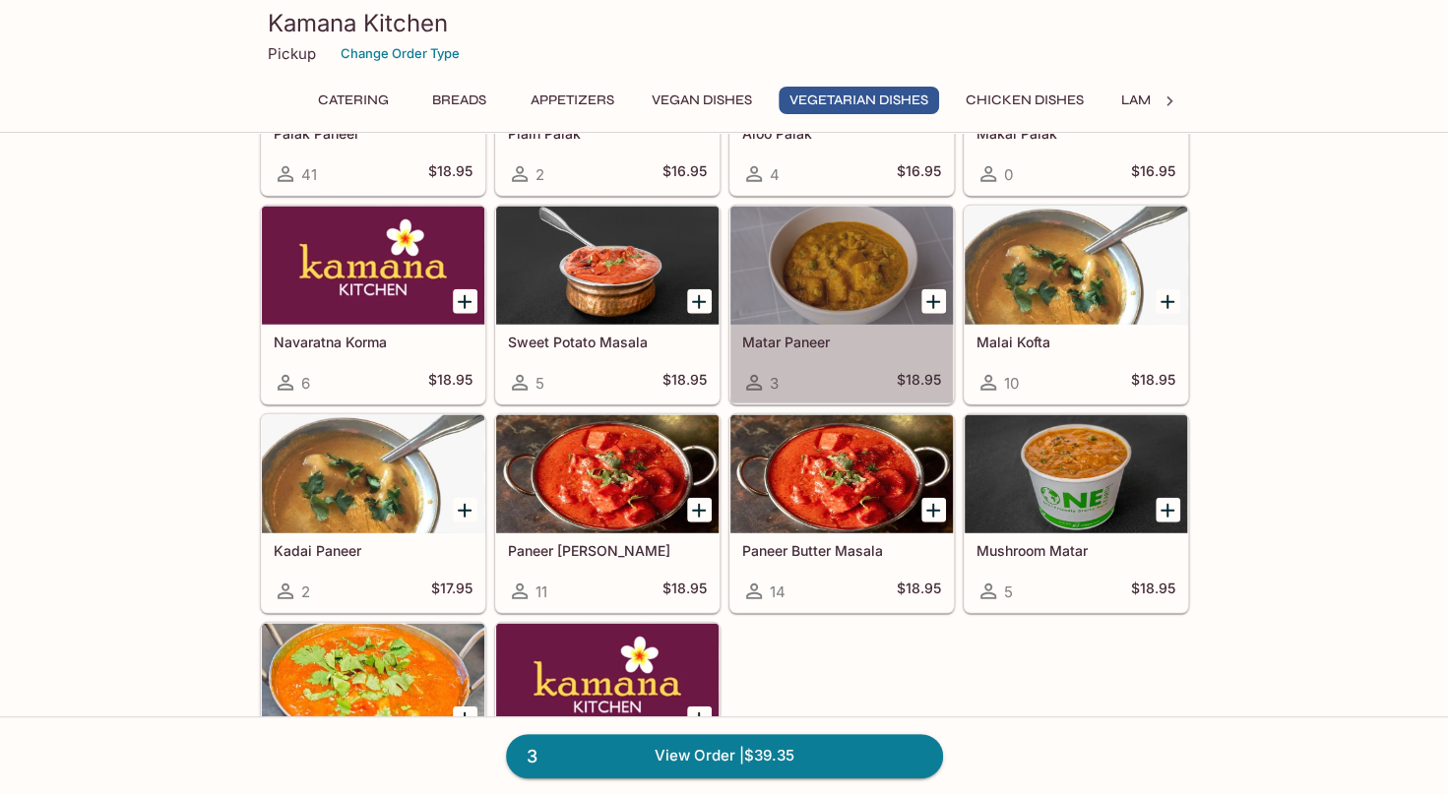
click at [774, 334] on h5 "Matar Paneer" at bounding box center [841, 342] width 199 height 17
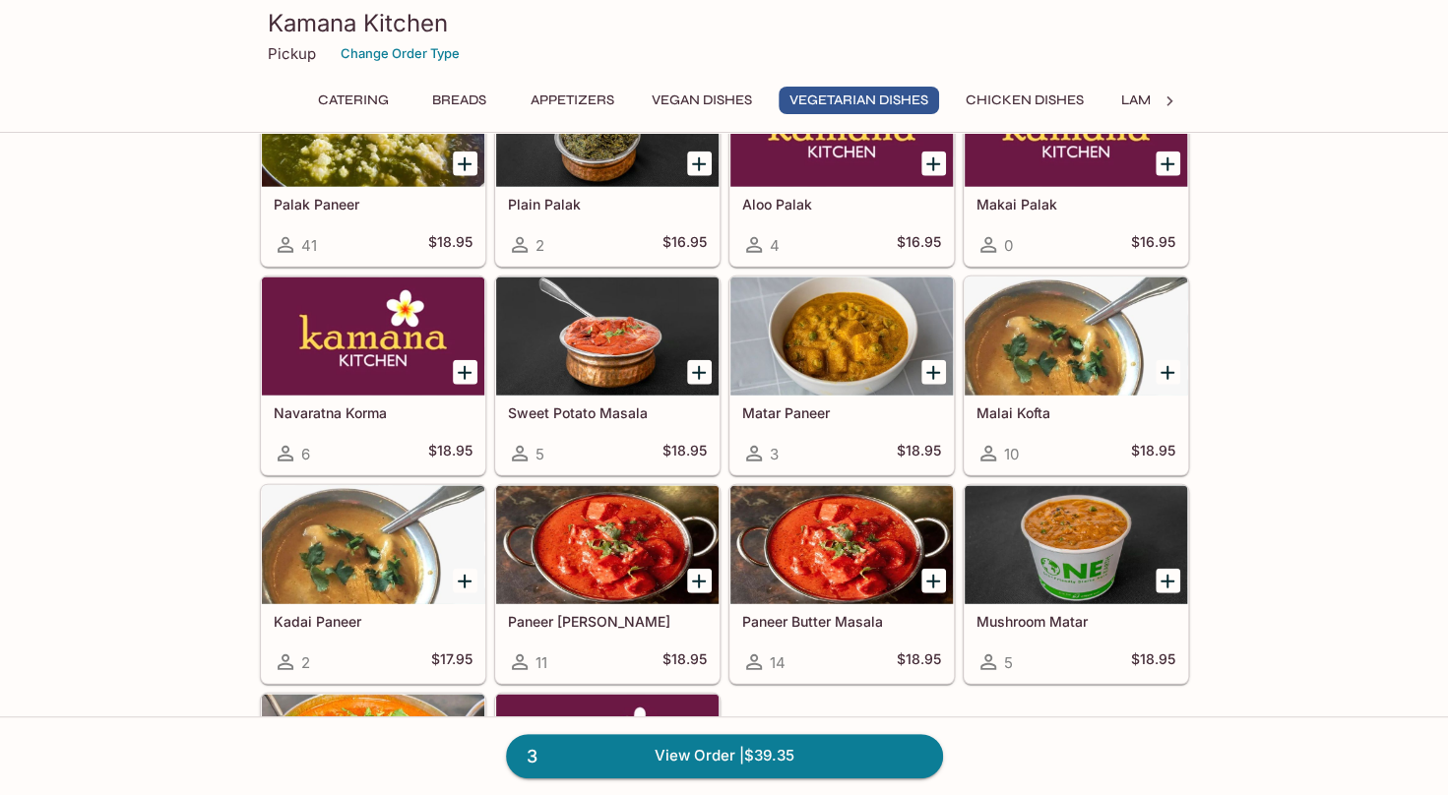
scroll to position [2797, 0]
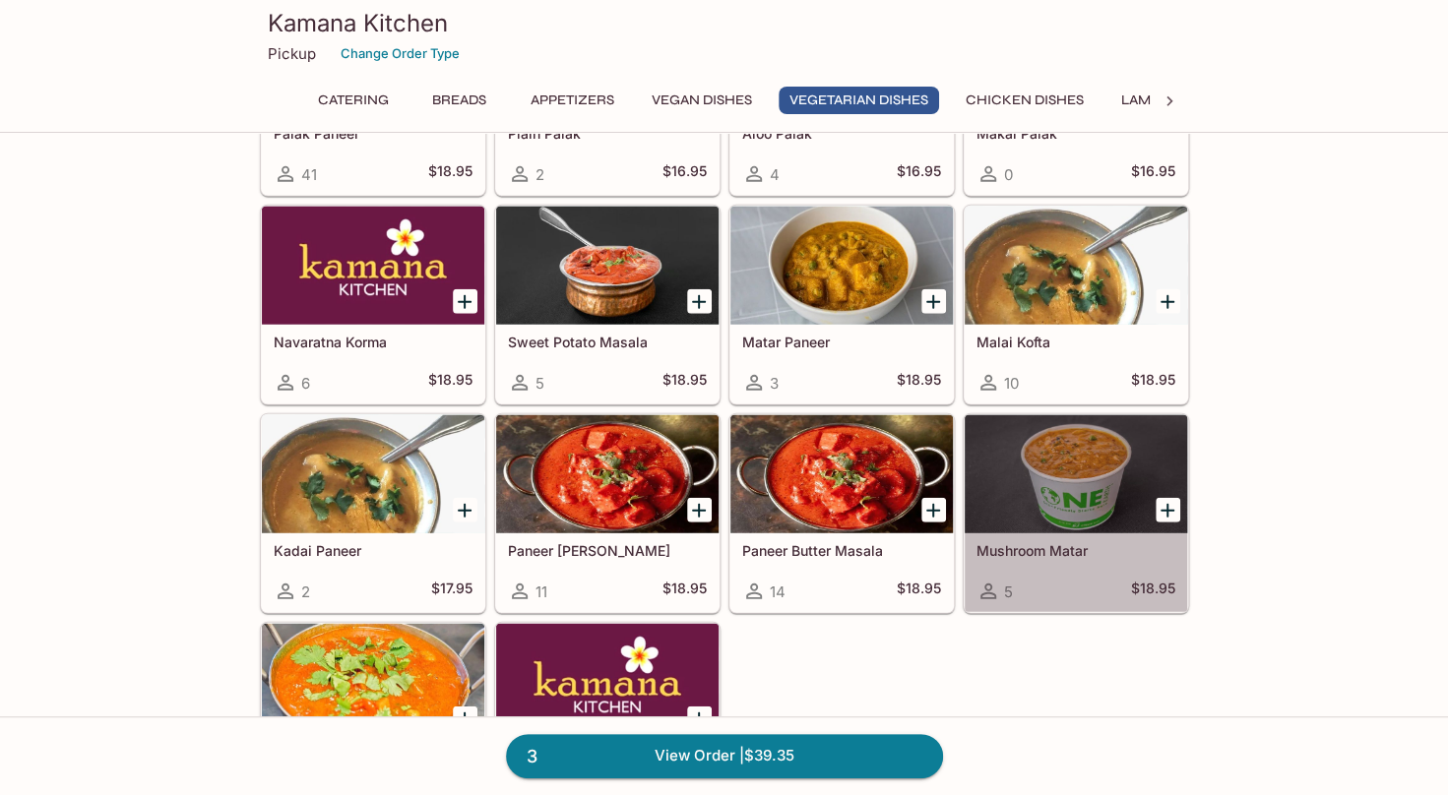
click at [1012, 542] on h5 "Mushroom Matar" at bounding box center [1075, 550] width 199 height 17
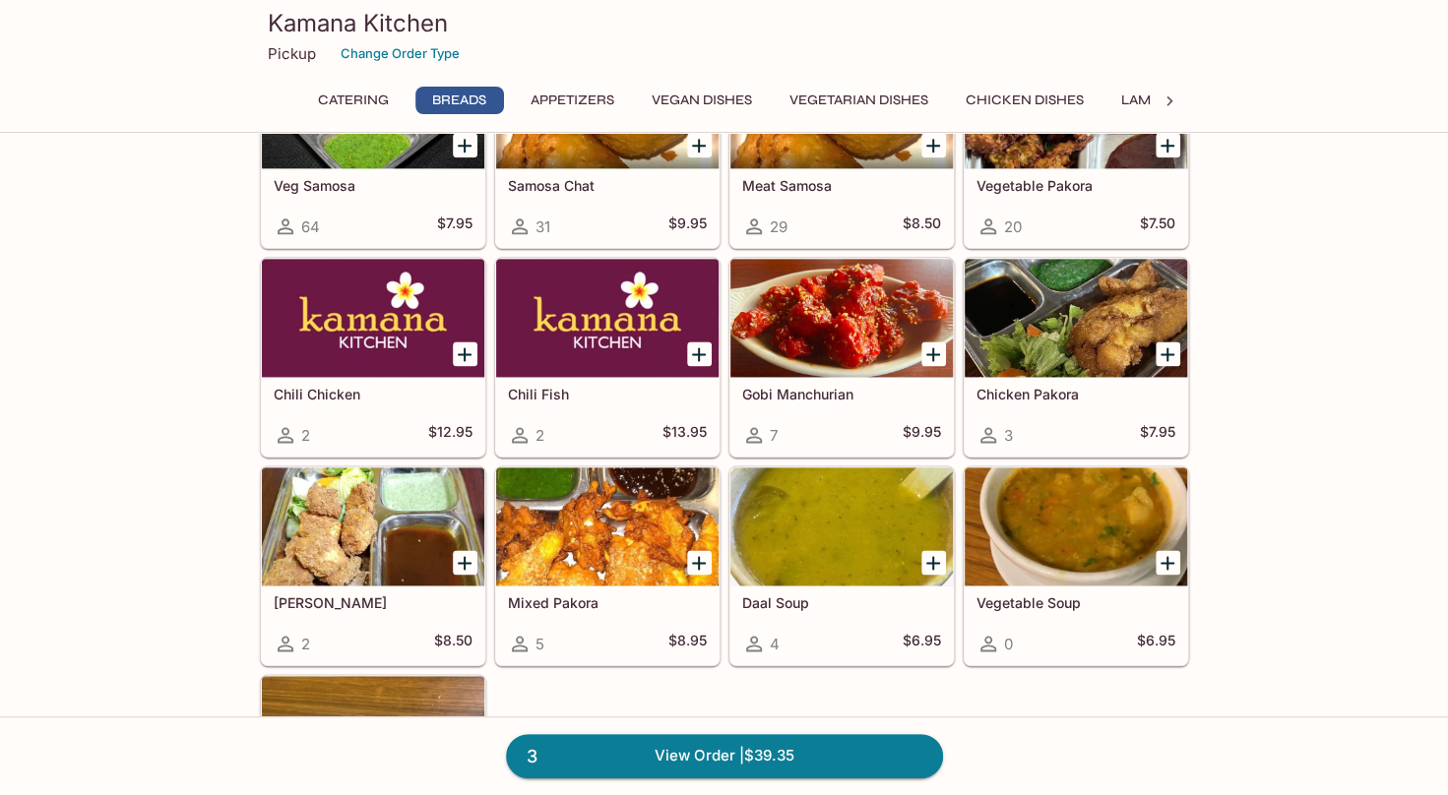
scroll to position [1124, 0]
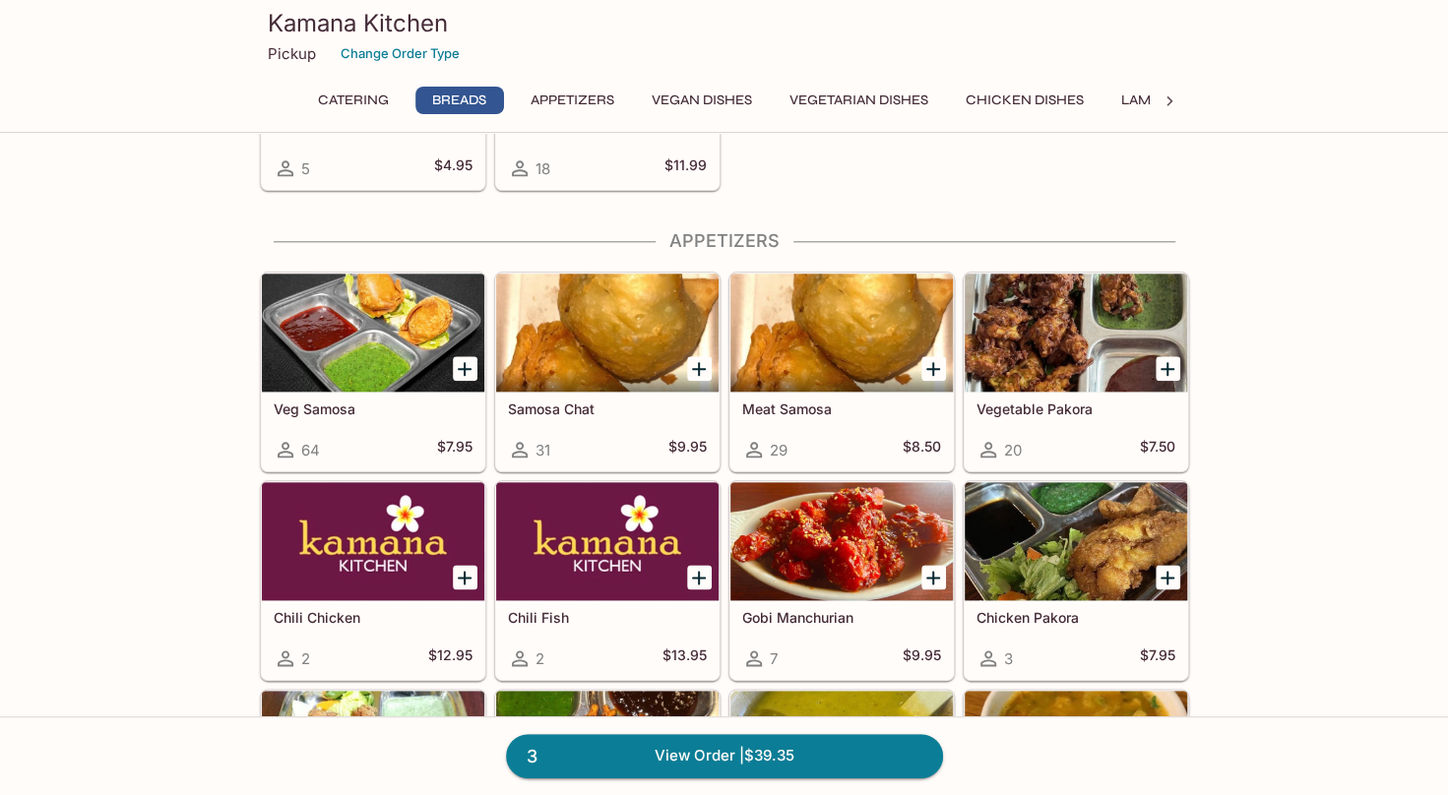
click at [403, 402] on h5 "Veg Samosa" at bounding box center [373, 409] width 199 height 17
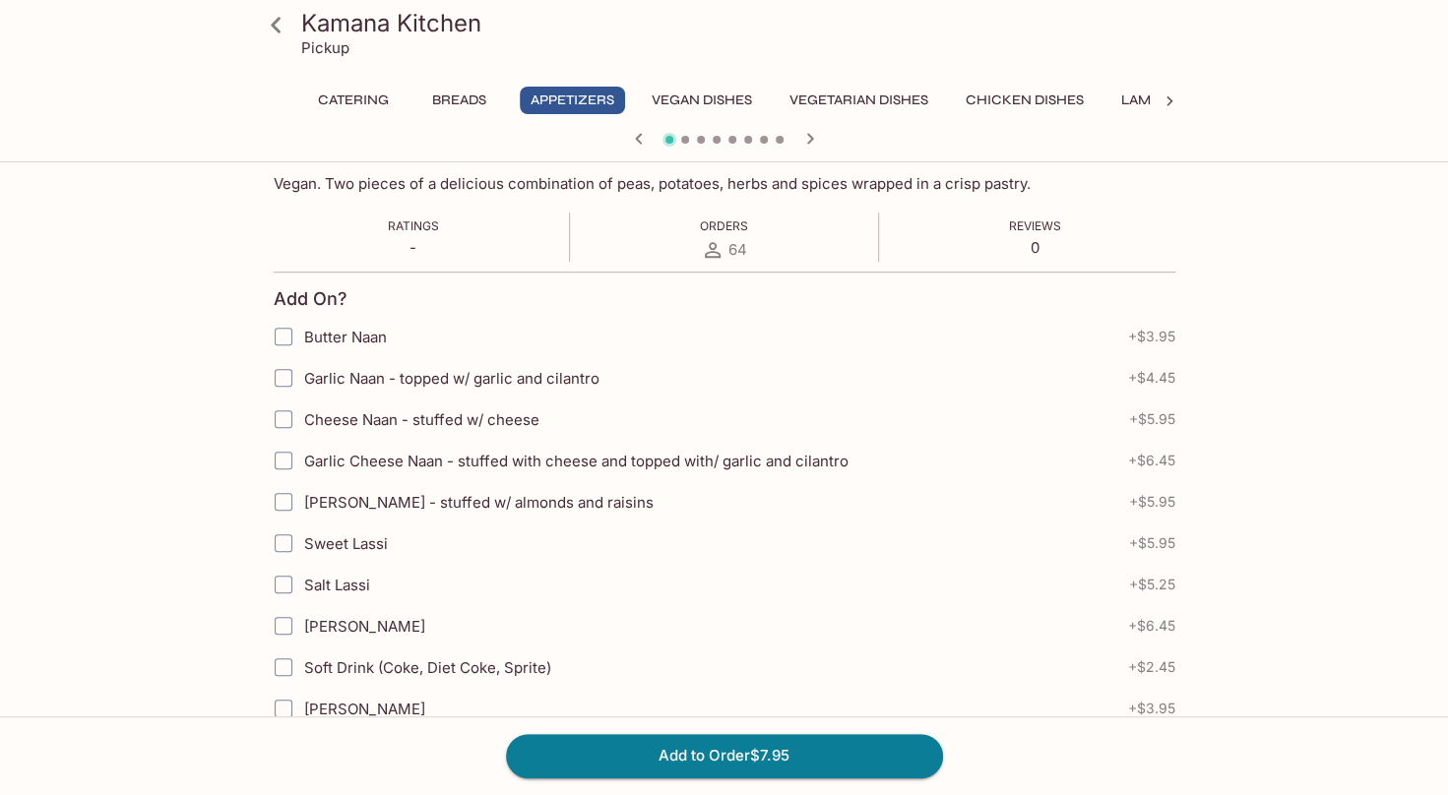
scroll to position [492, 0]
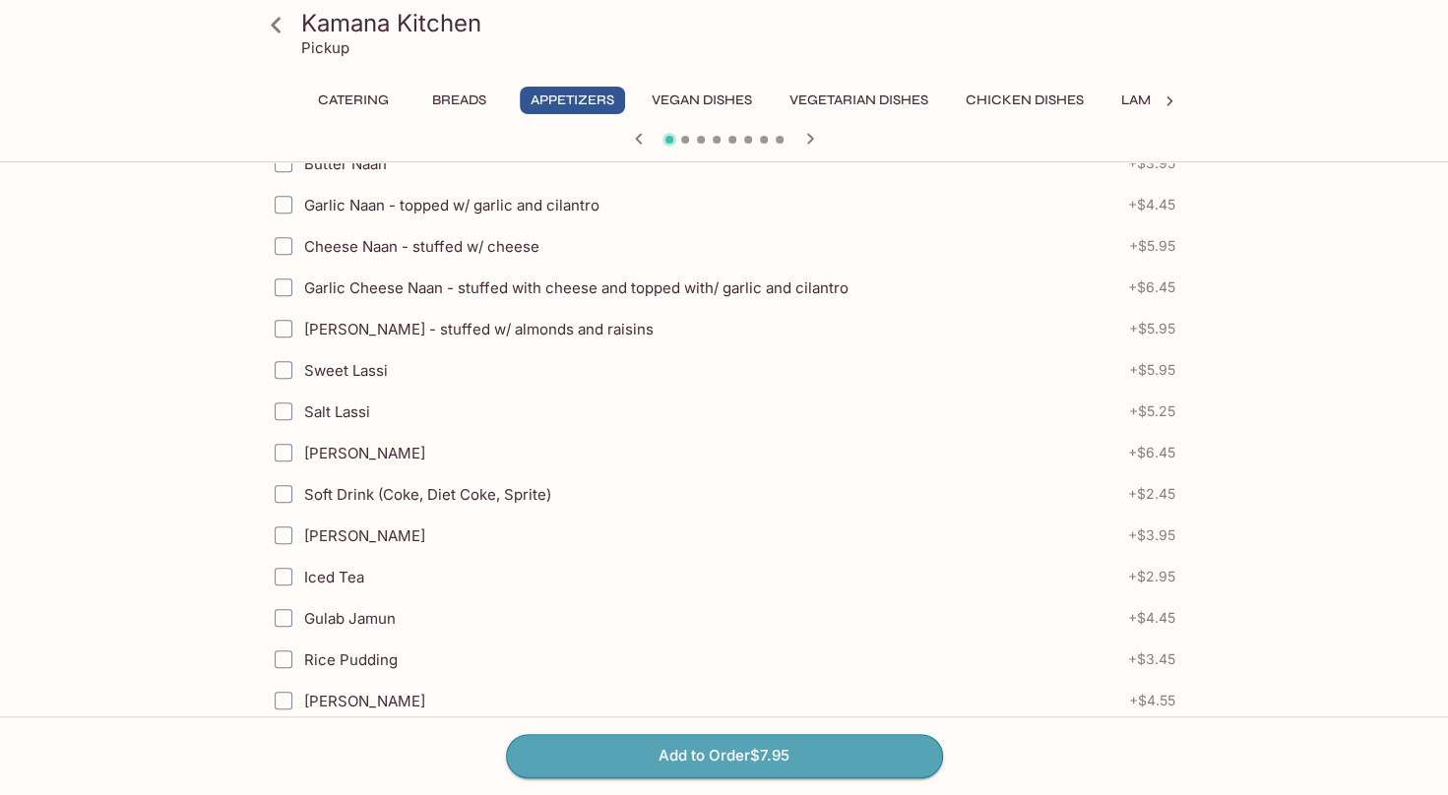
click at [807, 747] on button "Add to Order $7.95" at bounding box center [724, 755] width 437 height 43
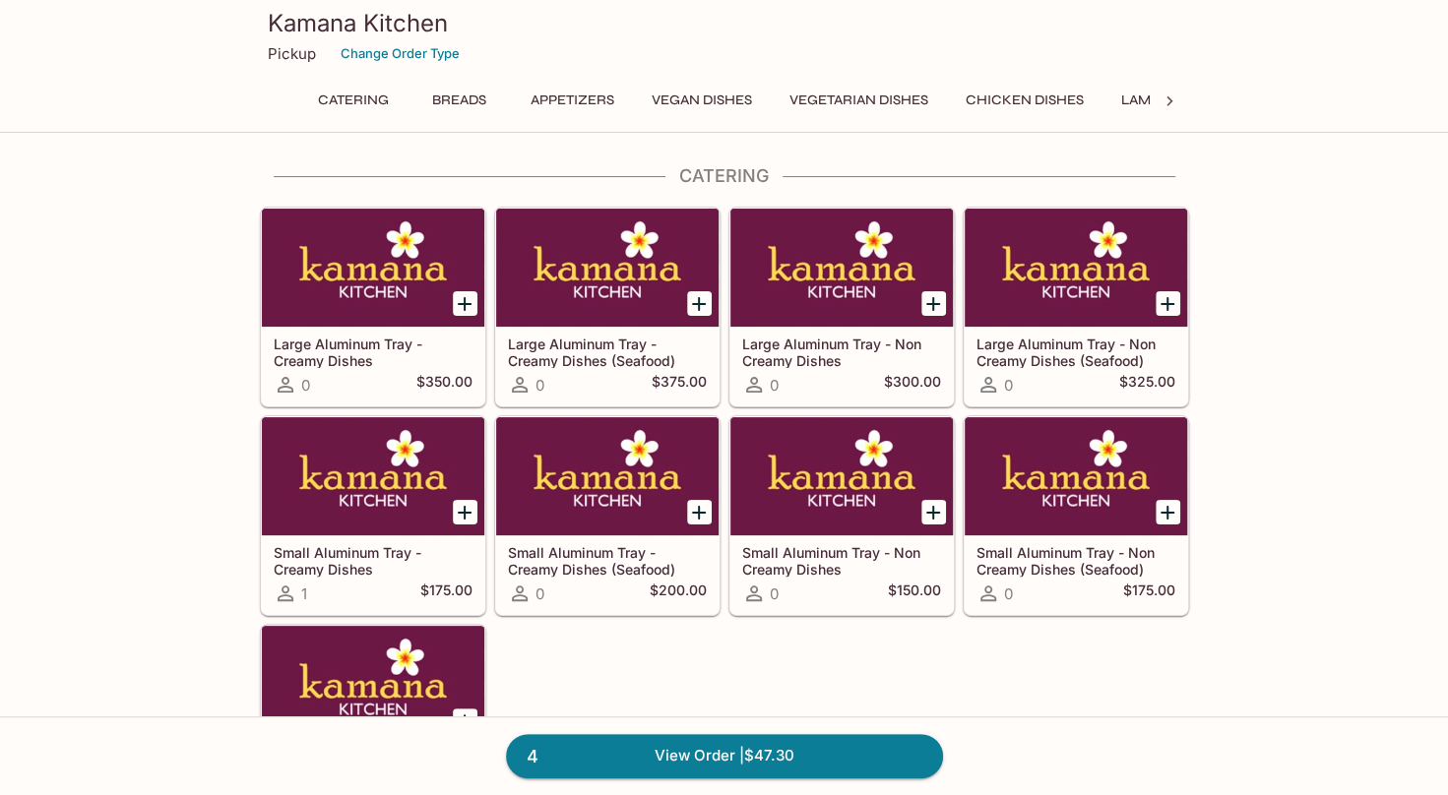
click at [679, 748] on link "4 View Order | $47.30" at bounding box center [724, 755] width 437 height 43
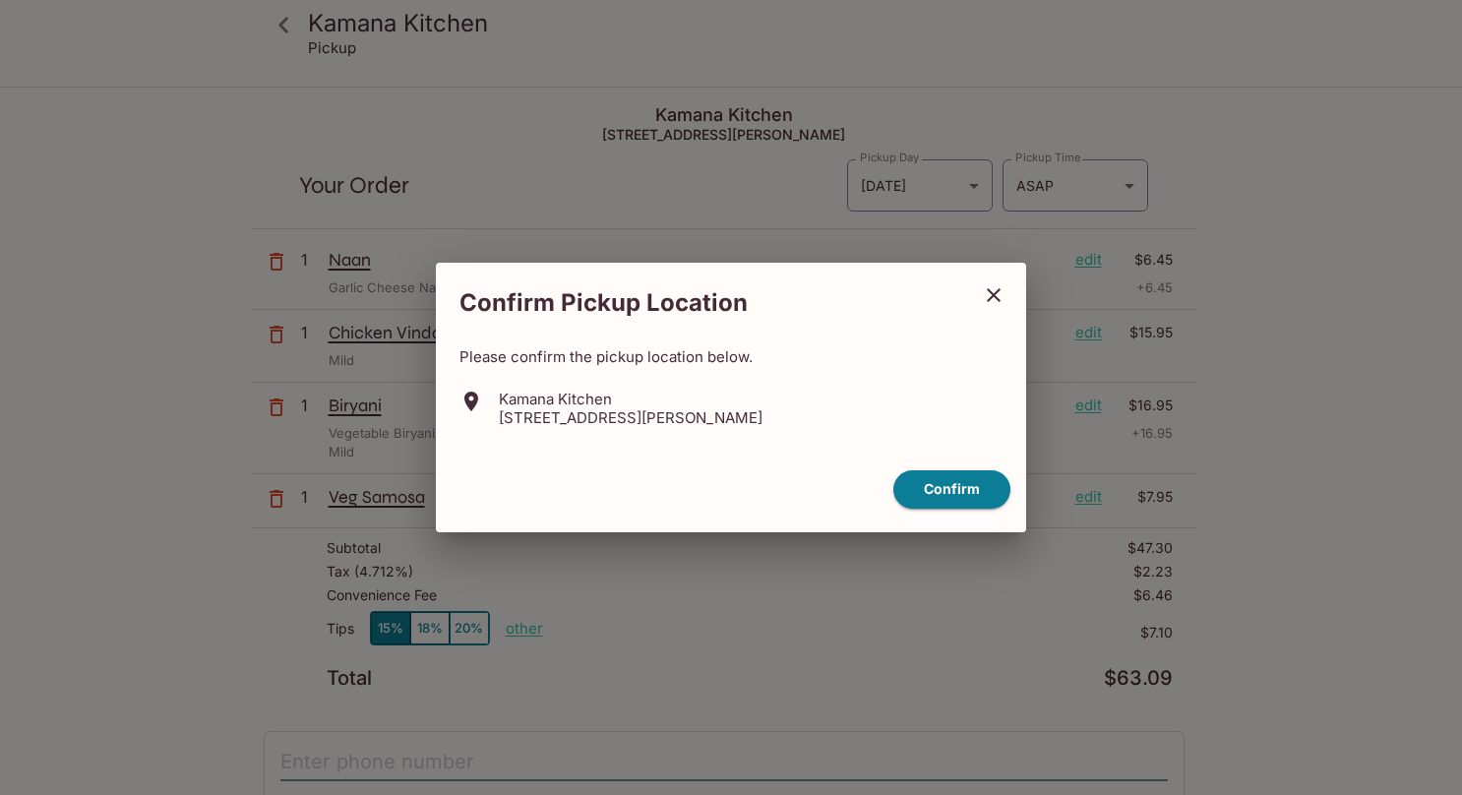
click at [1006, 288] on button "close" at bounding box center [993, 295] width 49 height 49
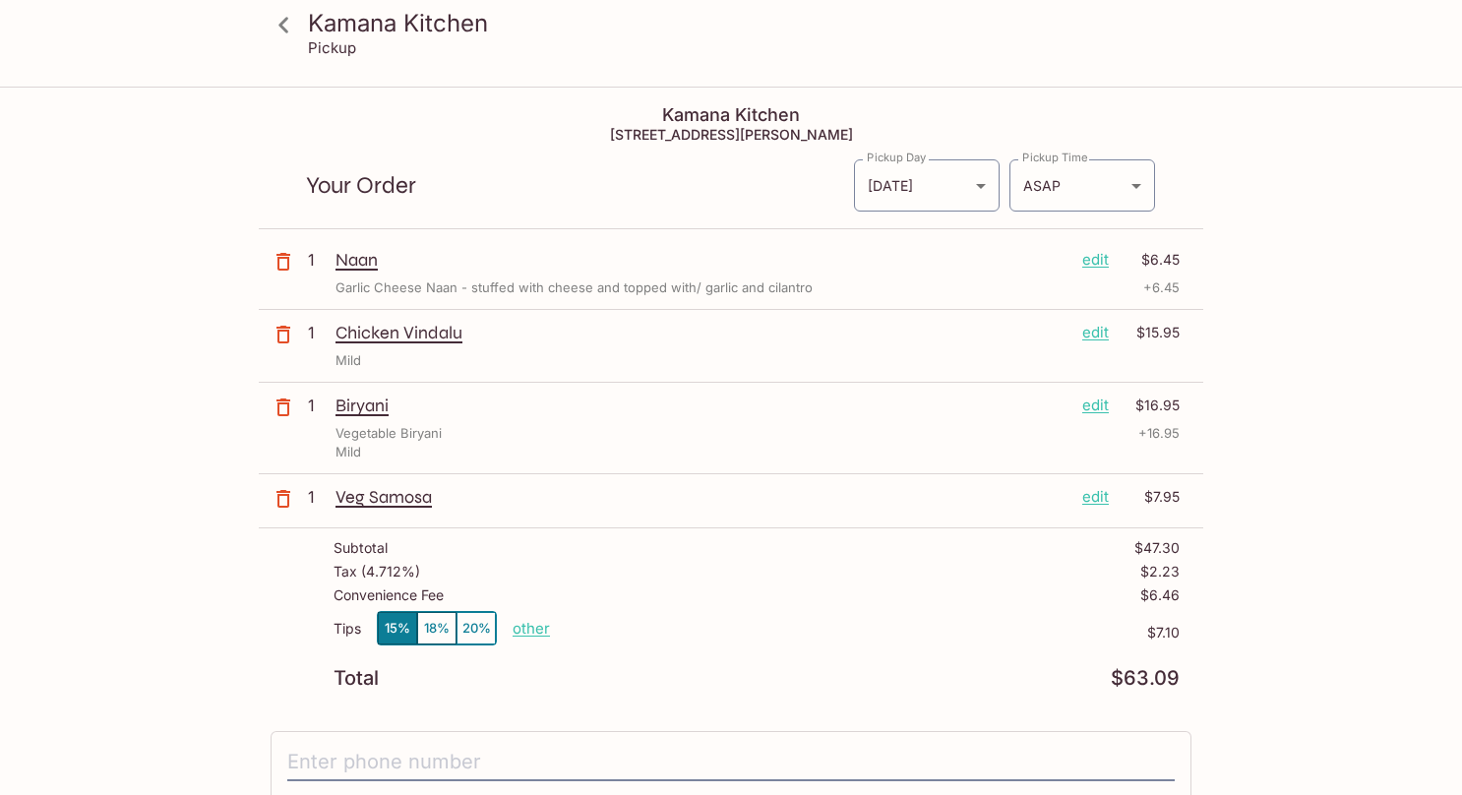
click at [937, 191] on body "Kamana Kitchen Pickup Kamana Kitchen [STREET_ADDRESS][PERSON_NAME] Your Order P…" at bounding box center [731, 486] width 1462 height 795
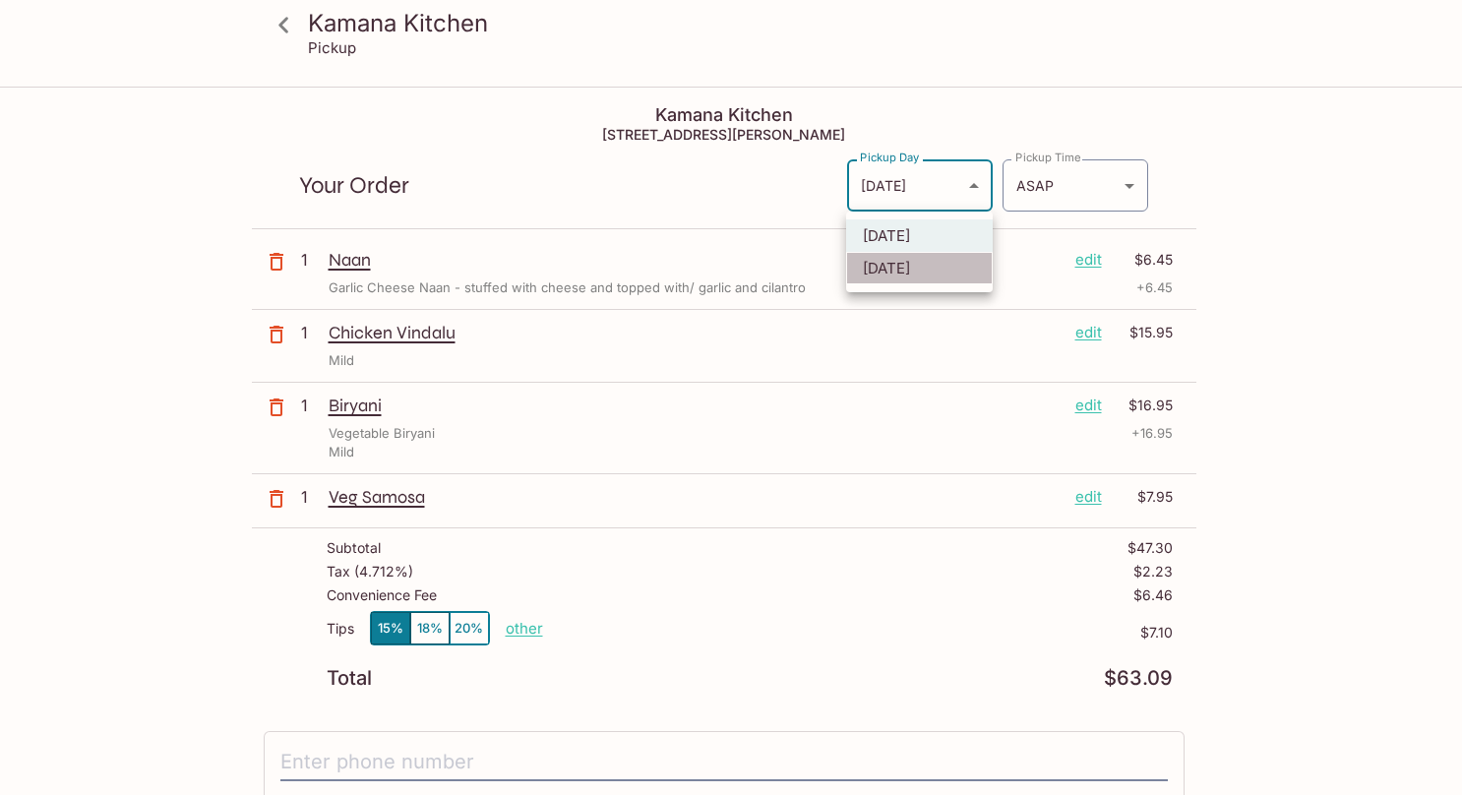
click at [913, 264] on li "[DATE]" at bounding box center [919, 268] width 147 height 32
type input "[DATE]"
type input "[DATE]T20:30:00.000000Z"
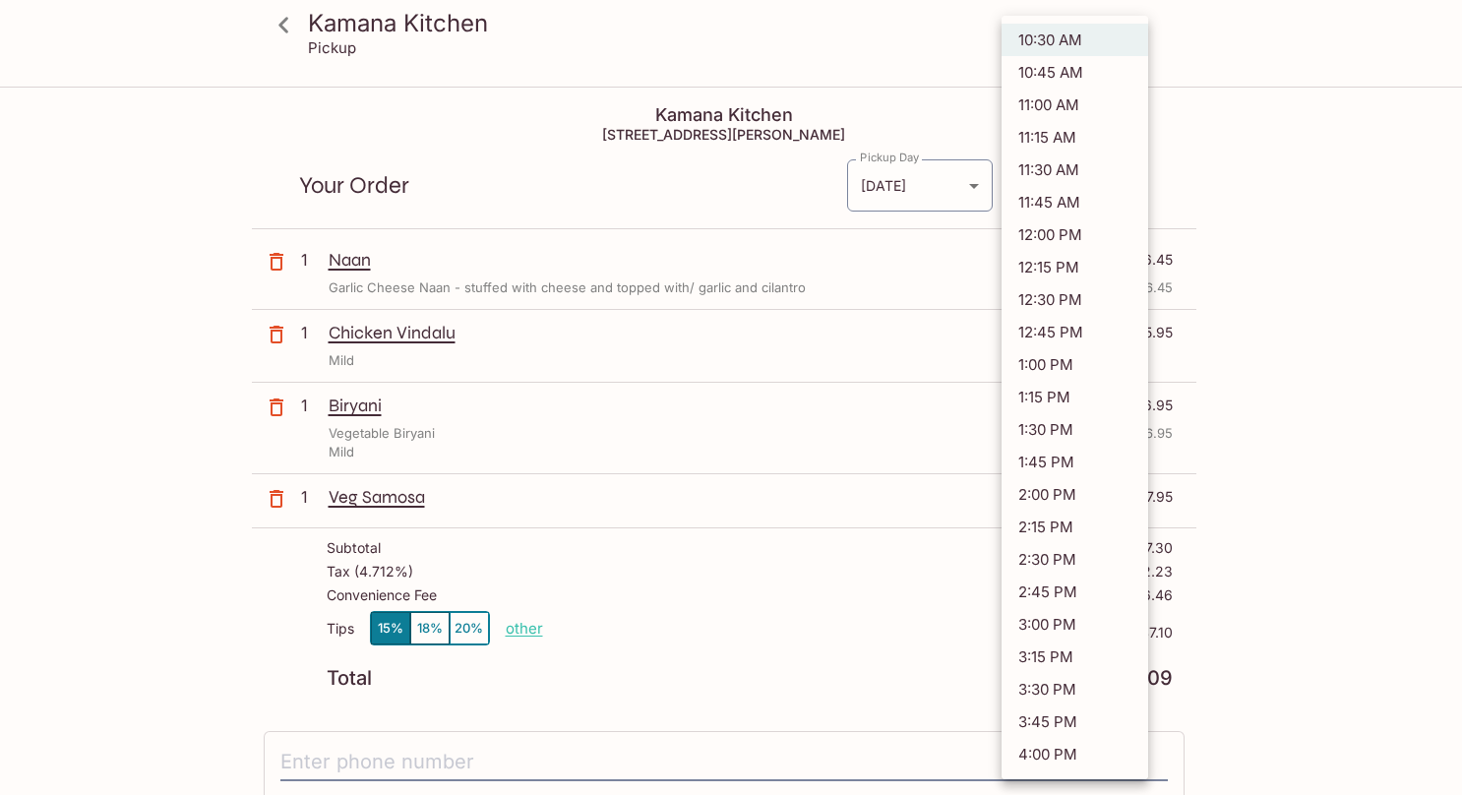
click at [1008, 207] on body "Kamana Kitchen Pickup Kamana Kitchen [STREET_ADDRESS][PERSON_NAME] Your Order P…" at bounding box center [731, 486] width 1462 height 795
click at [807, 106] on div at bounding box center [731, 397] width 1462 height 795
